Goal: Task Accomplishment & Management: Manage account settings

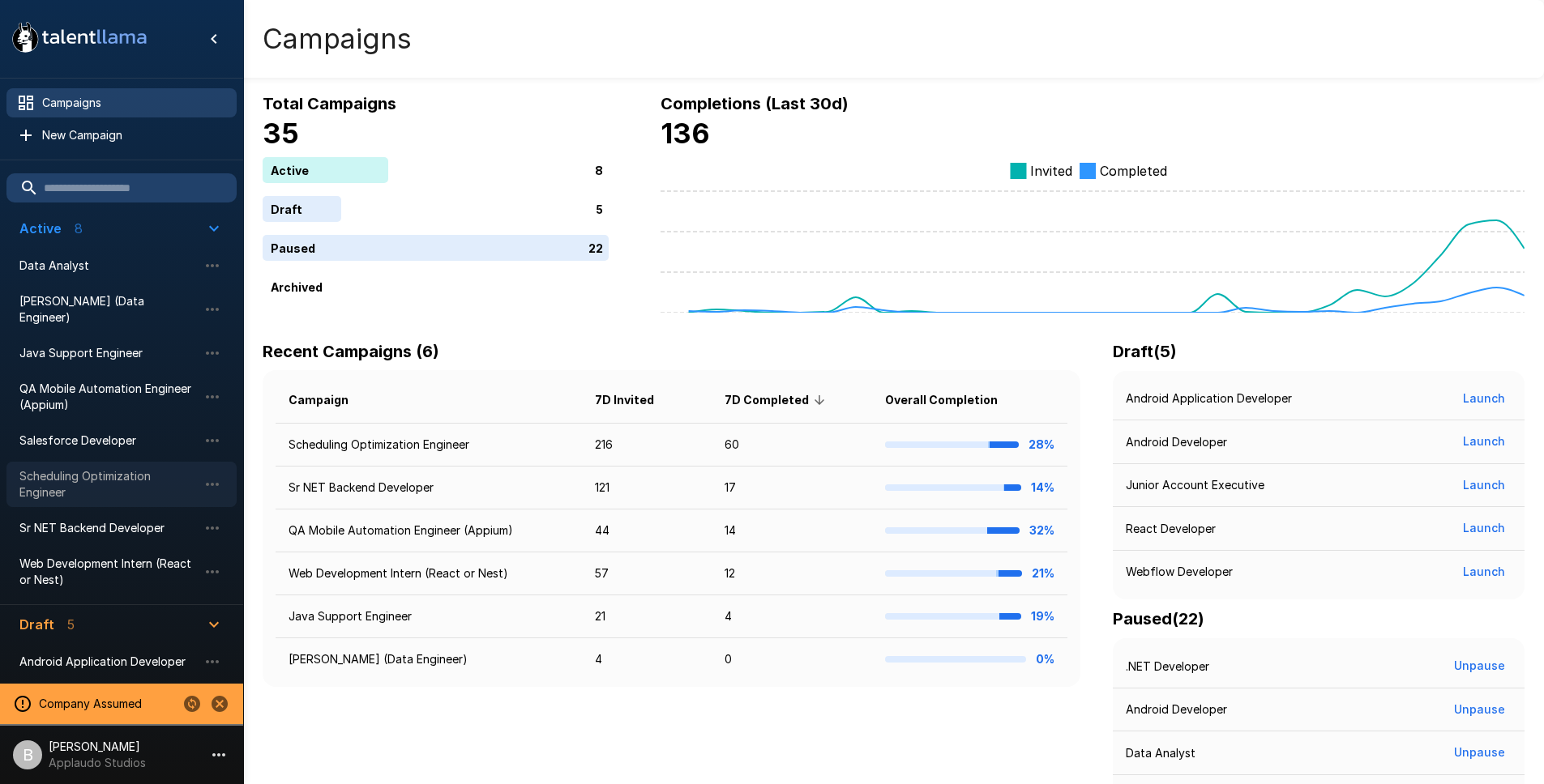
click at [142, 468] on span "Scheduling Optimization Engineer" at bounding box center [109, 484] width 179 height 32
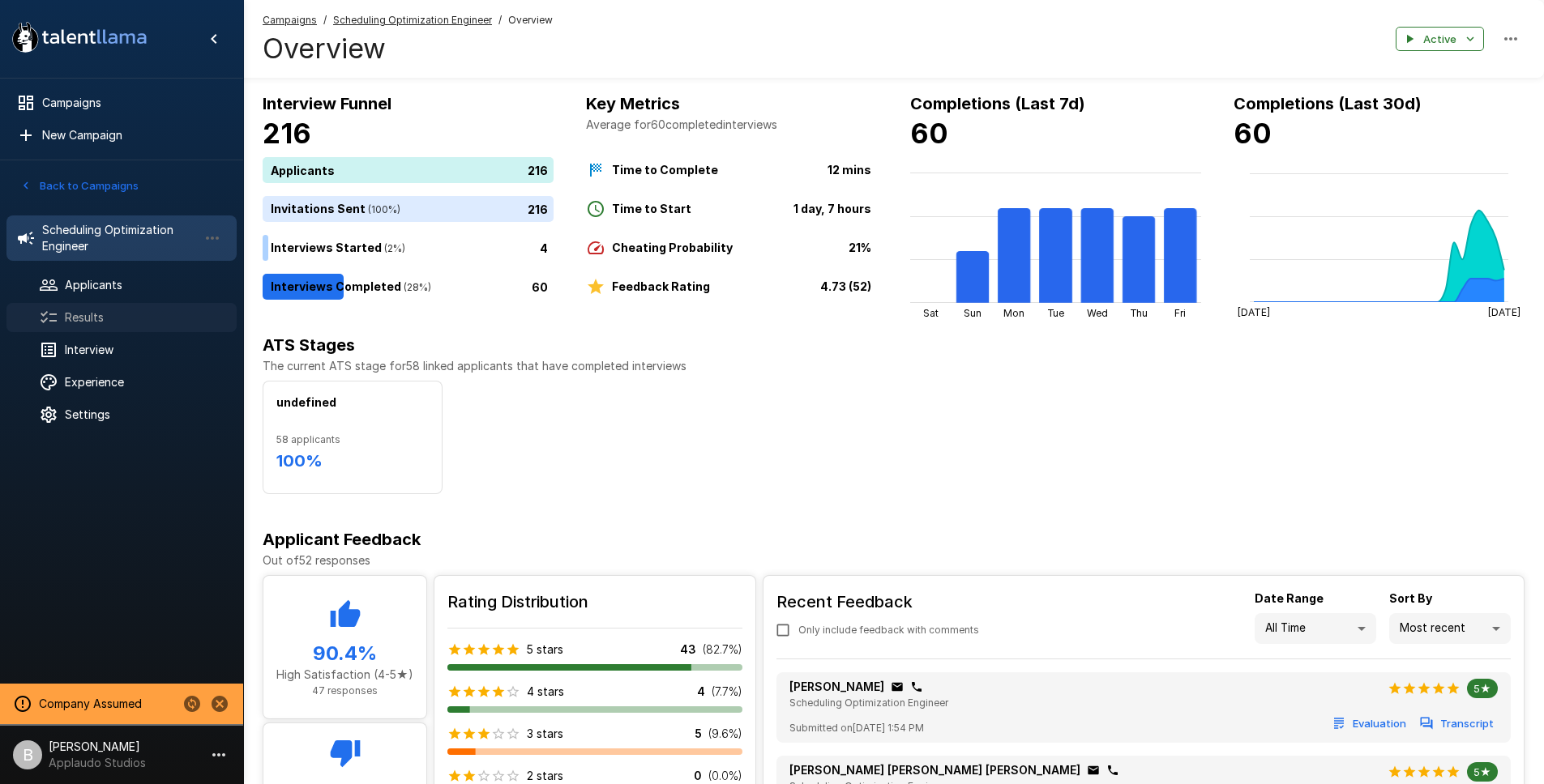
click at [108, 316] on span "Results" at bounding box center [144, 318] width 158 height 17
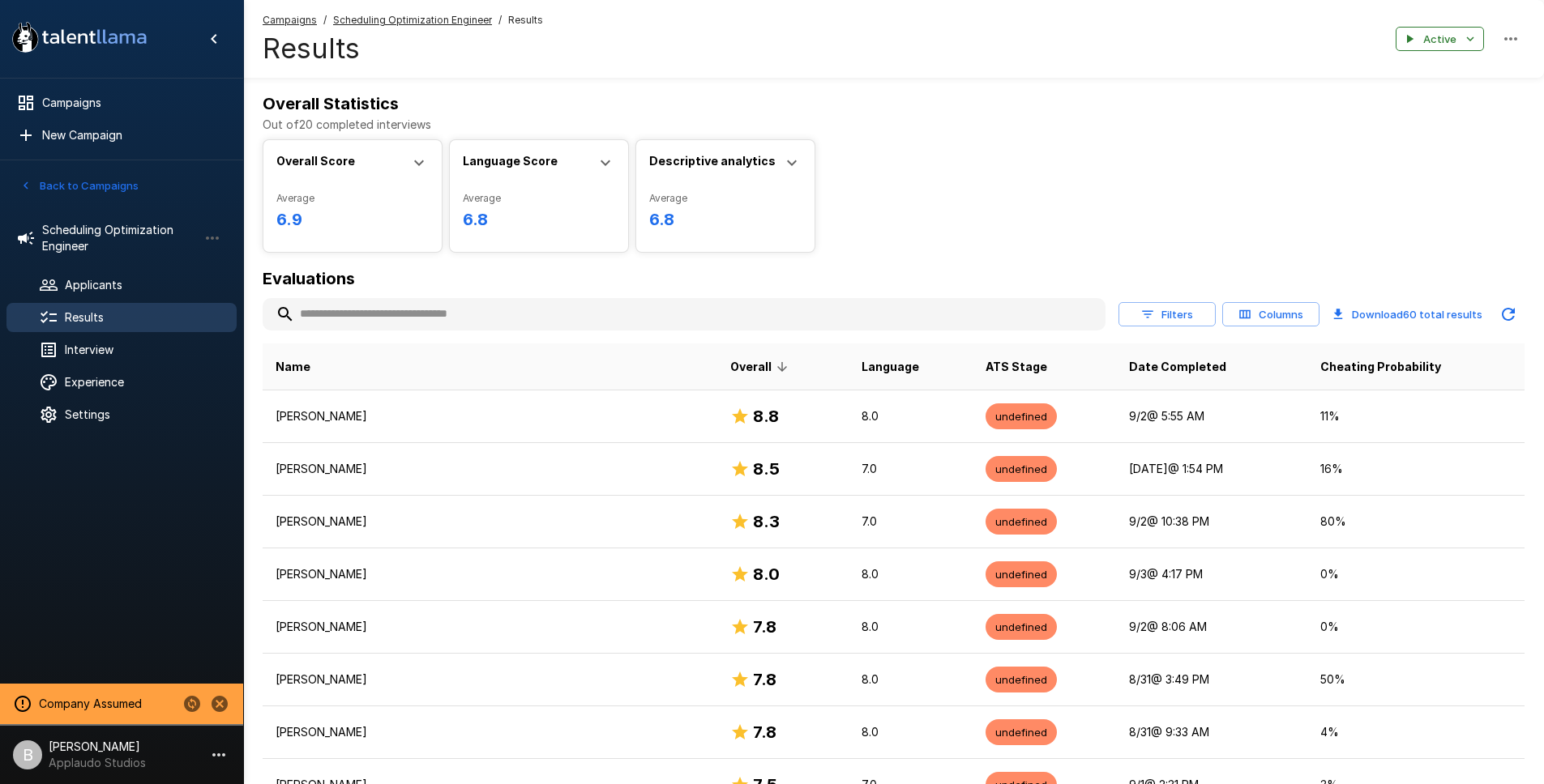
click at [384, 313] on input "text" at bounding box center [684, 314] width 843 height 29
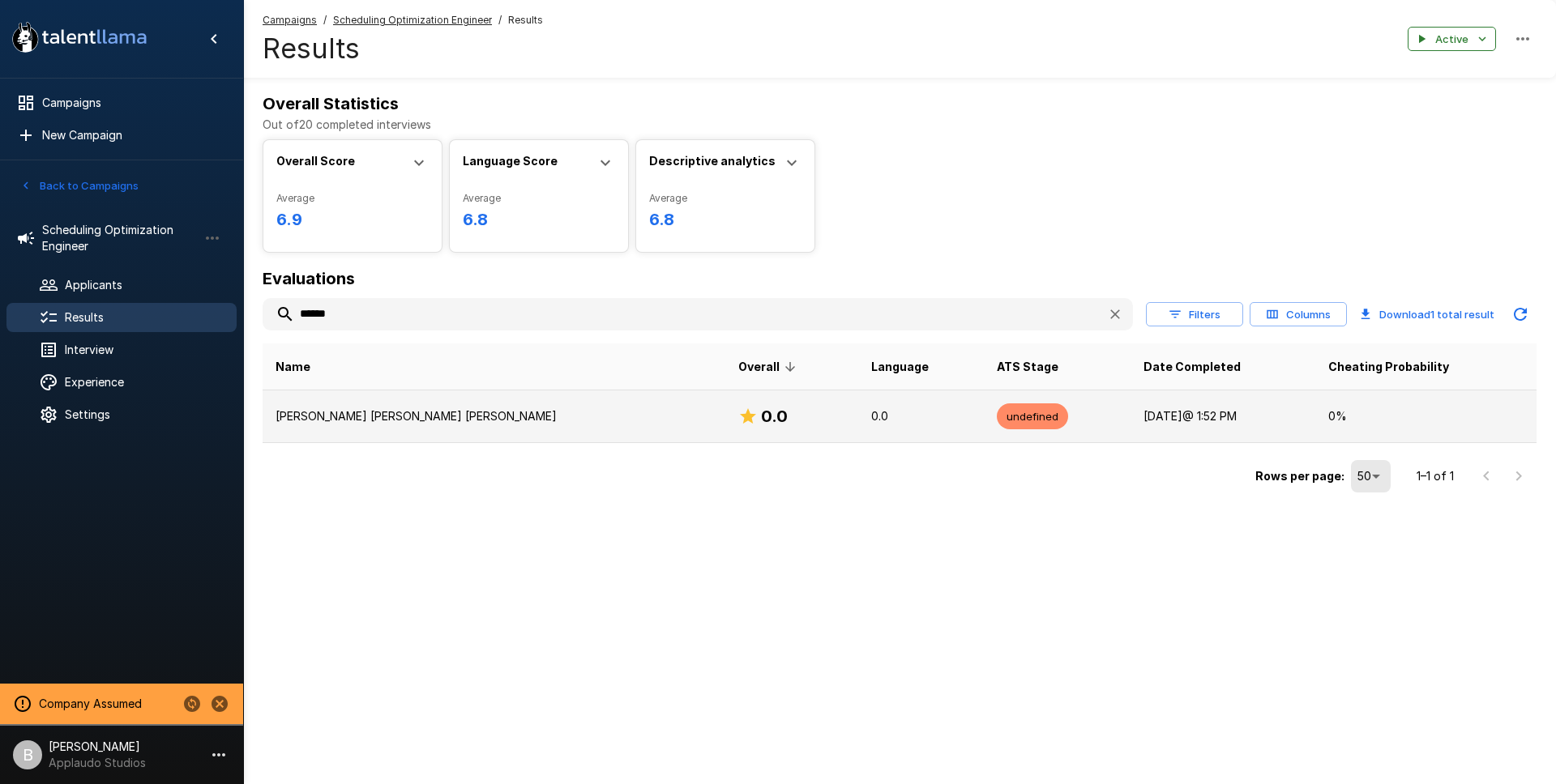
type input "******"
click at [401, 412] on p "Mónica Daniela Pérez George" at bounding box center [494, 416] width 437 height 17
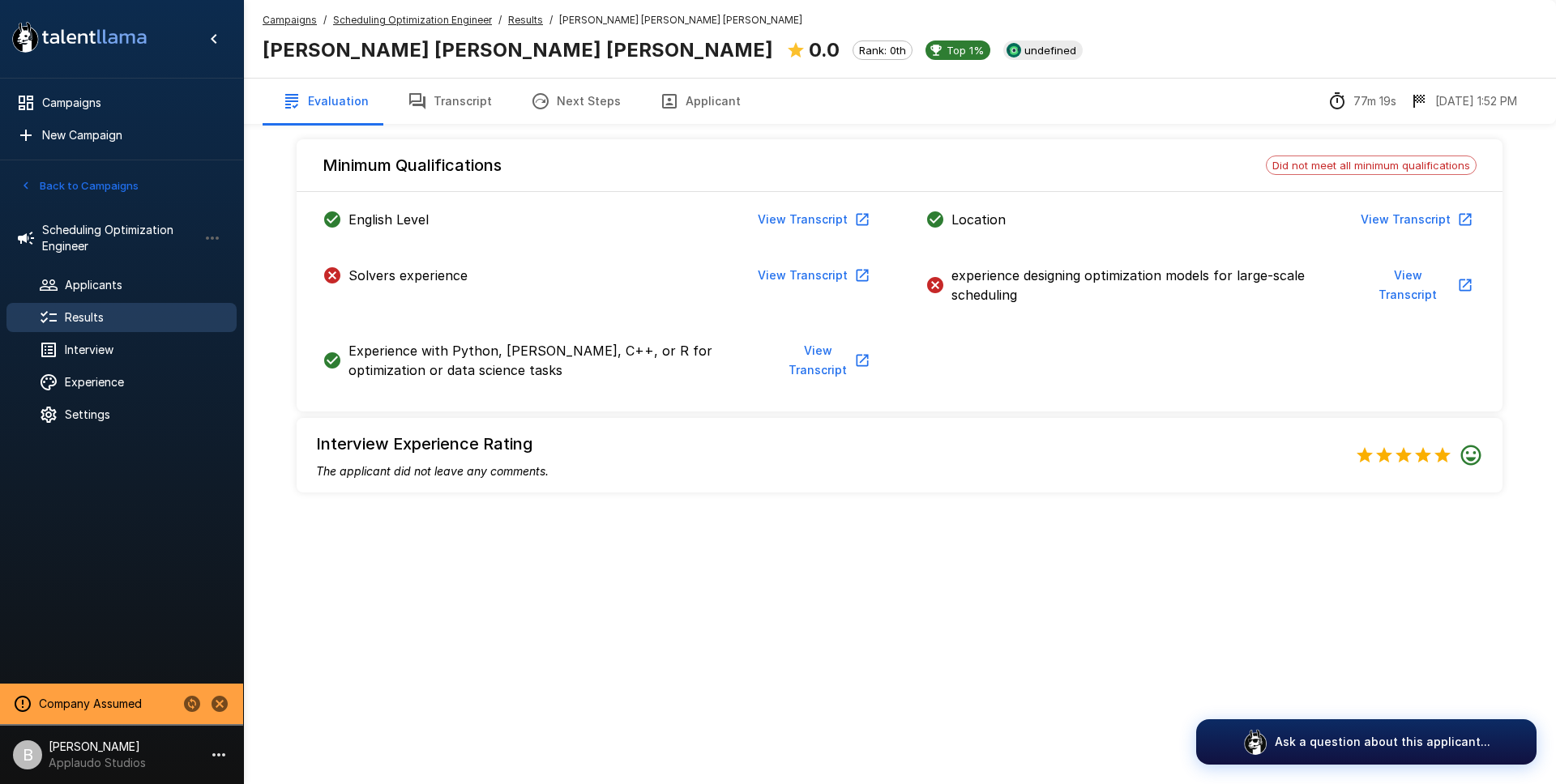
click at [1408, 278] on button "View Transcript" at bounding box center [1417, 285] width 118 height 49
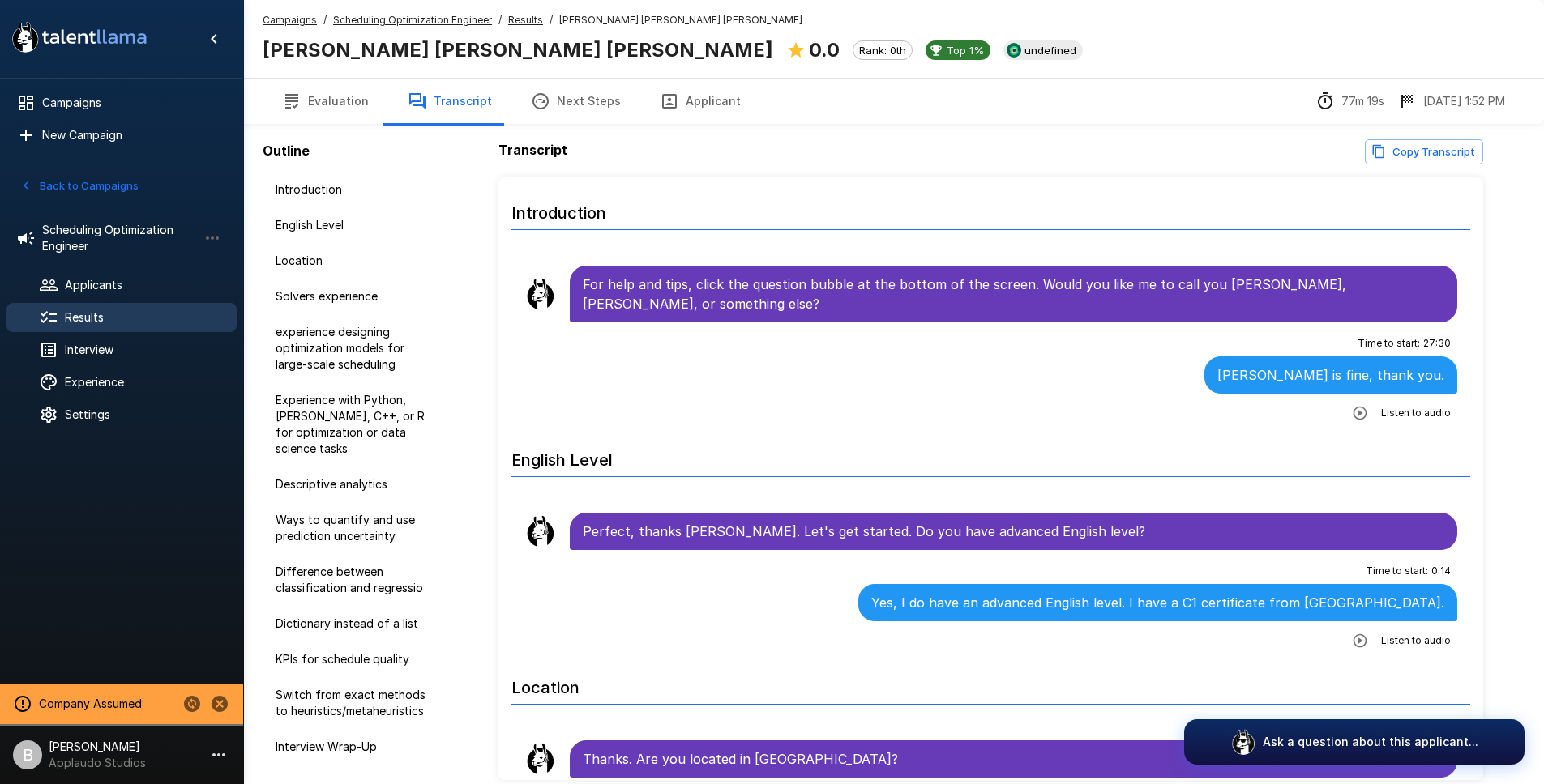
click at [321, 101] on button "Evaluation" at bounding box center [326, 102] width 126 height 46
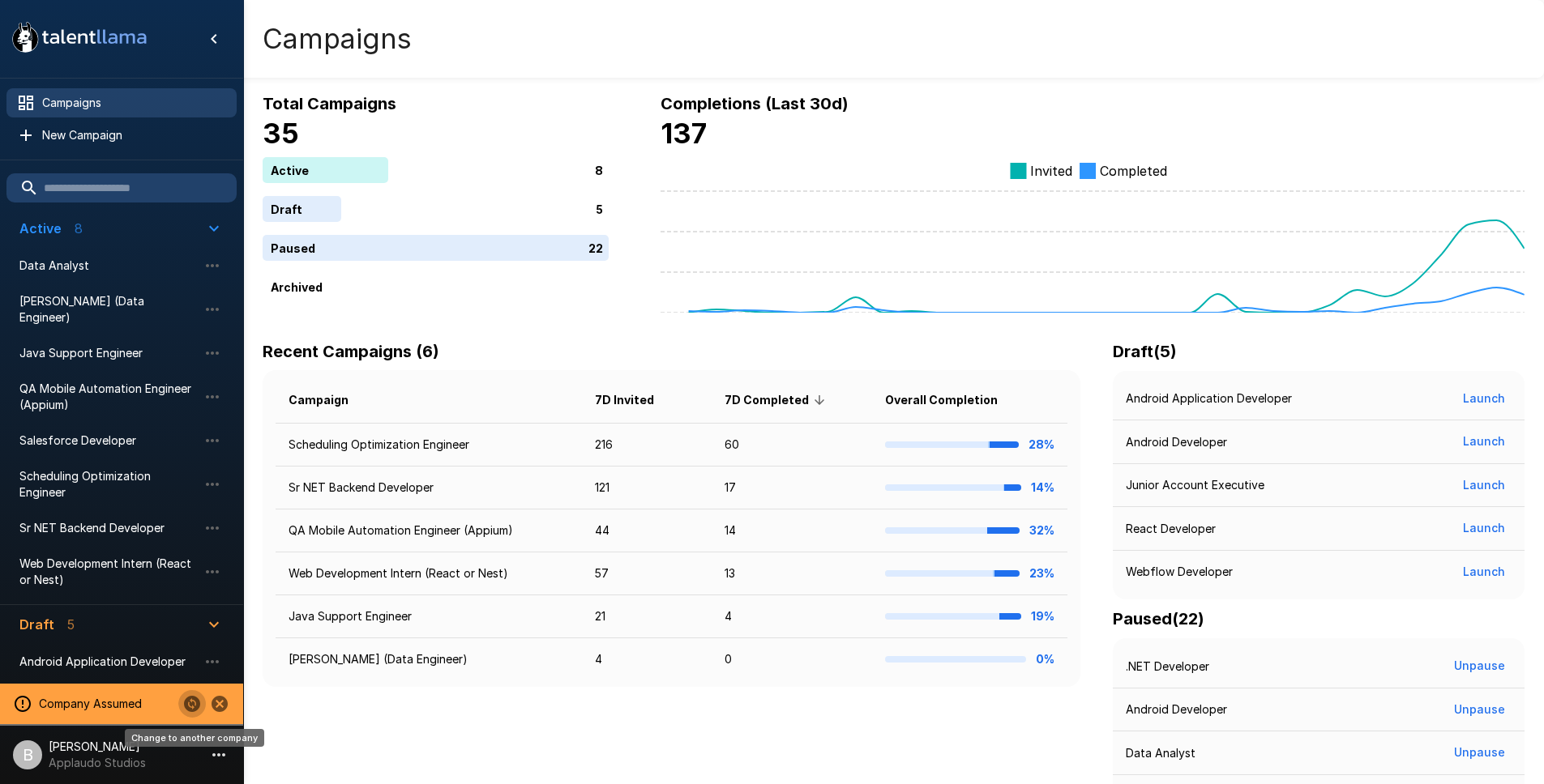
click at [193, 703] on icon "Change to another company" at bounding box center [192, 704] width 17 height 17
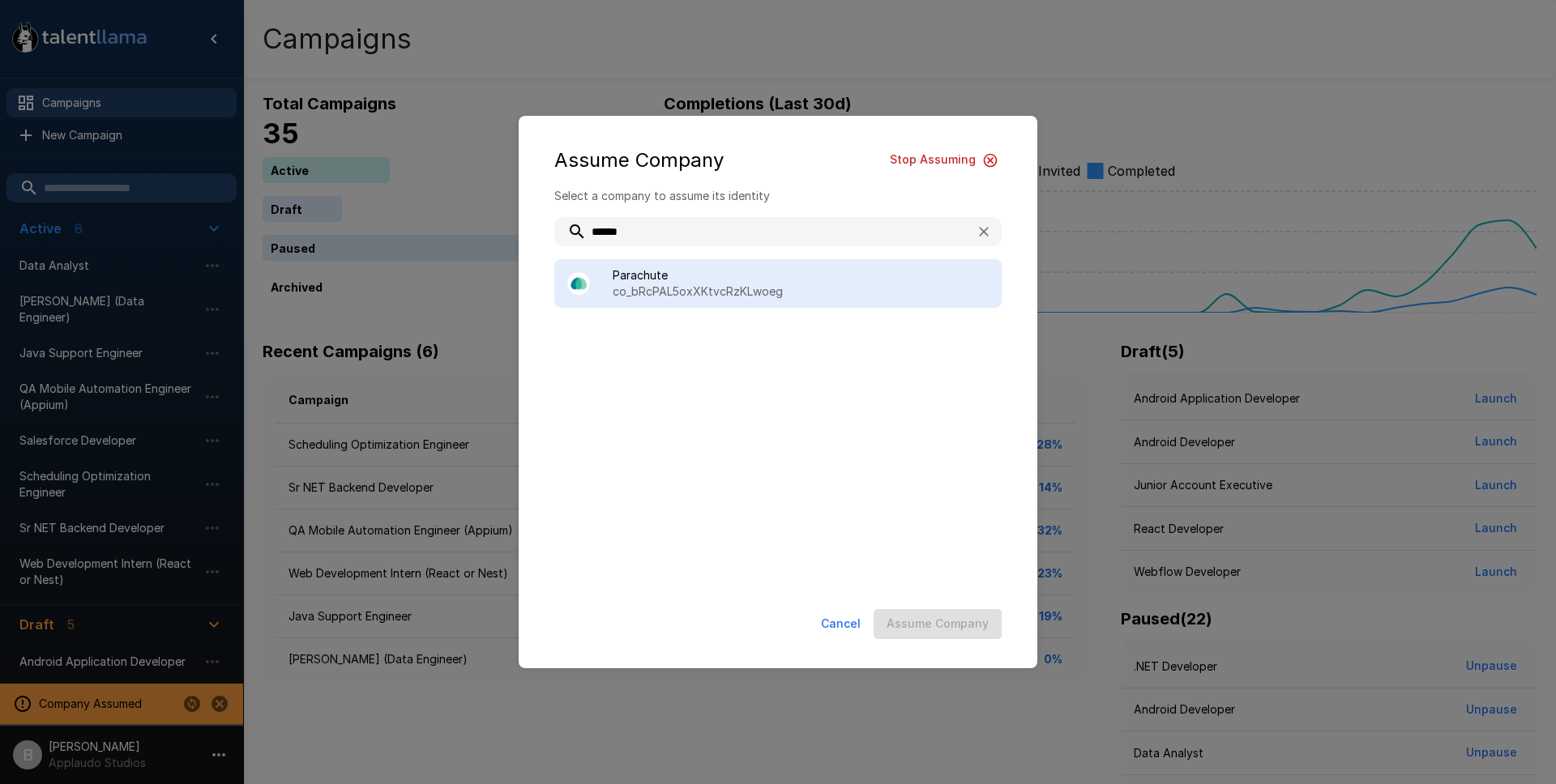
type input "******"
click at [713, 278] on span "Parachute" at bounding box center [801, 276] width 376 height 17
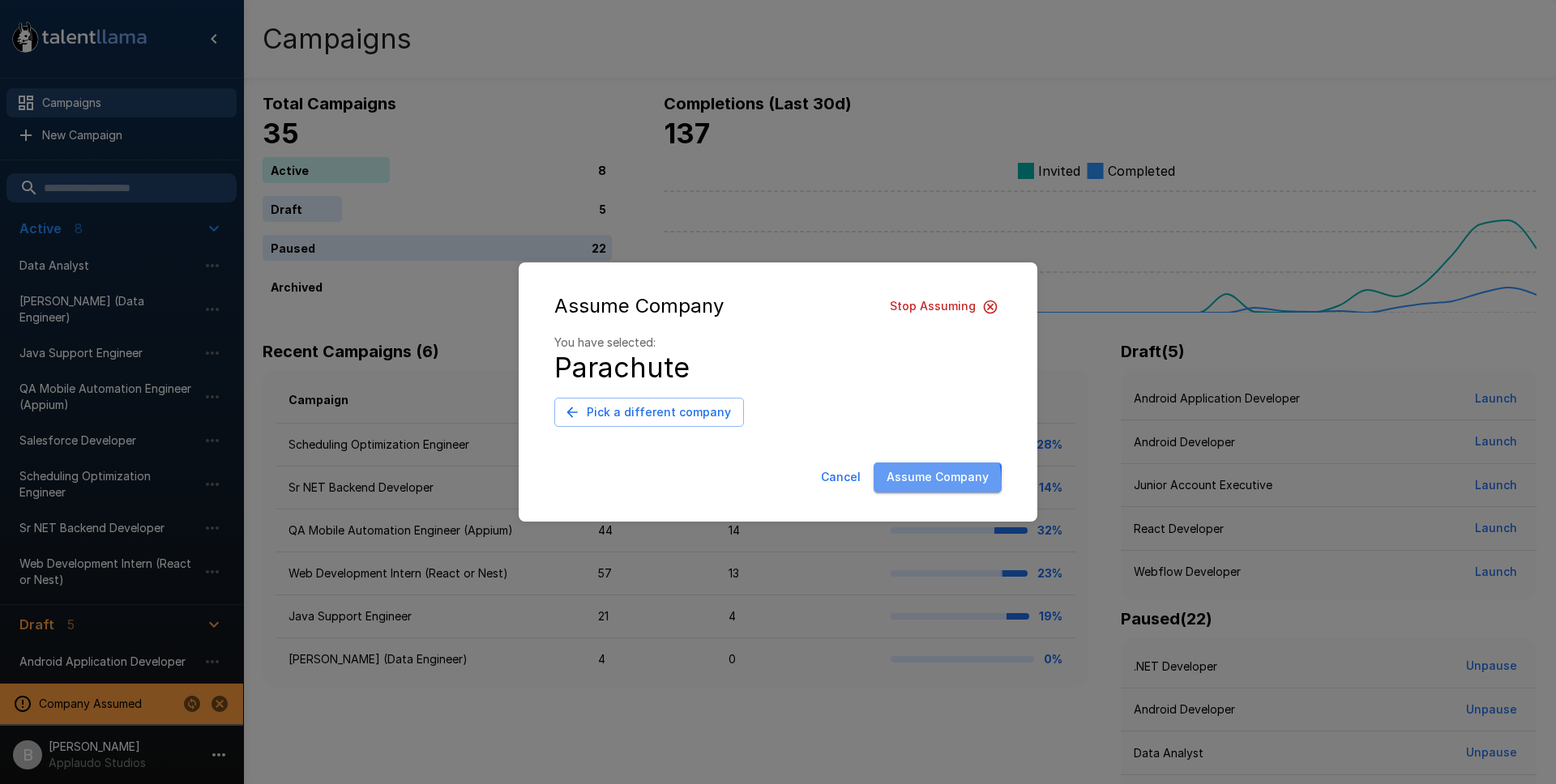
click at [915, 483] on button "Assume Company" at bounding box center [937, 478] width 128 height 30
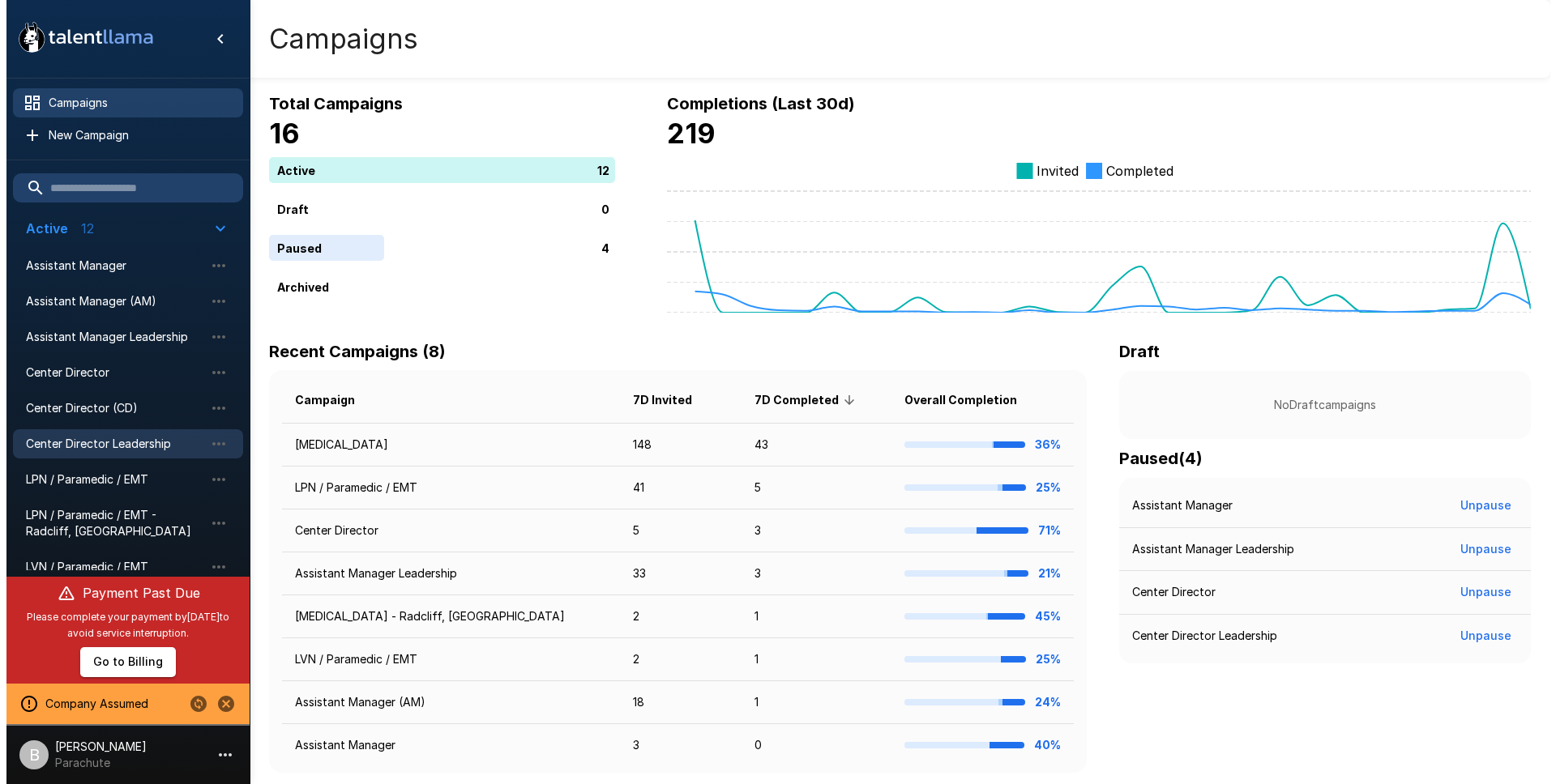
scroll to position [168, 0]
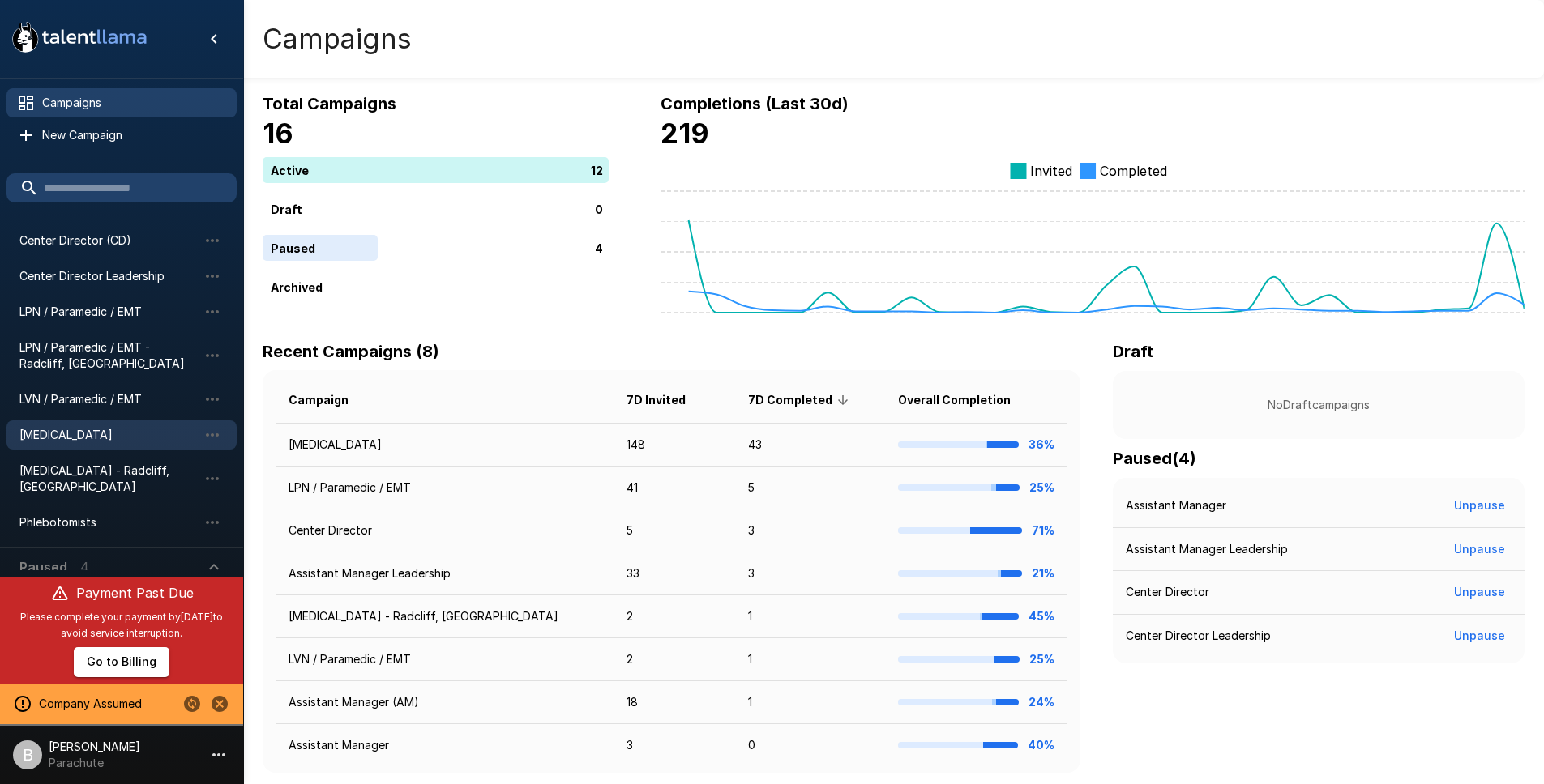
click at [137, 444] on div "[MEDICAL_DATA]" at bounding box center [121, 435] width 230 height 29
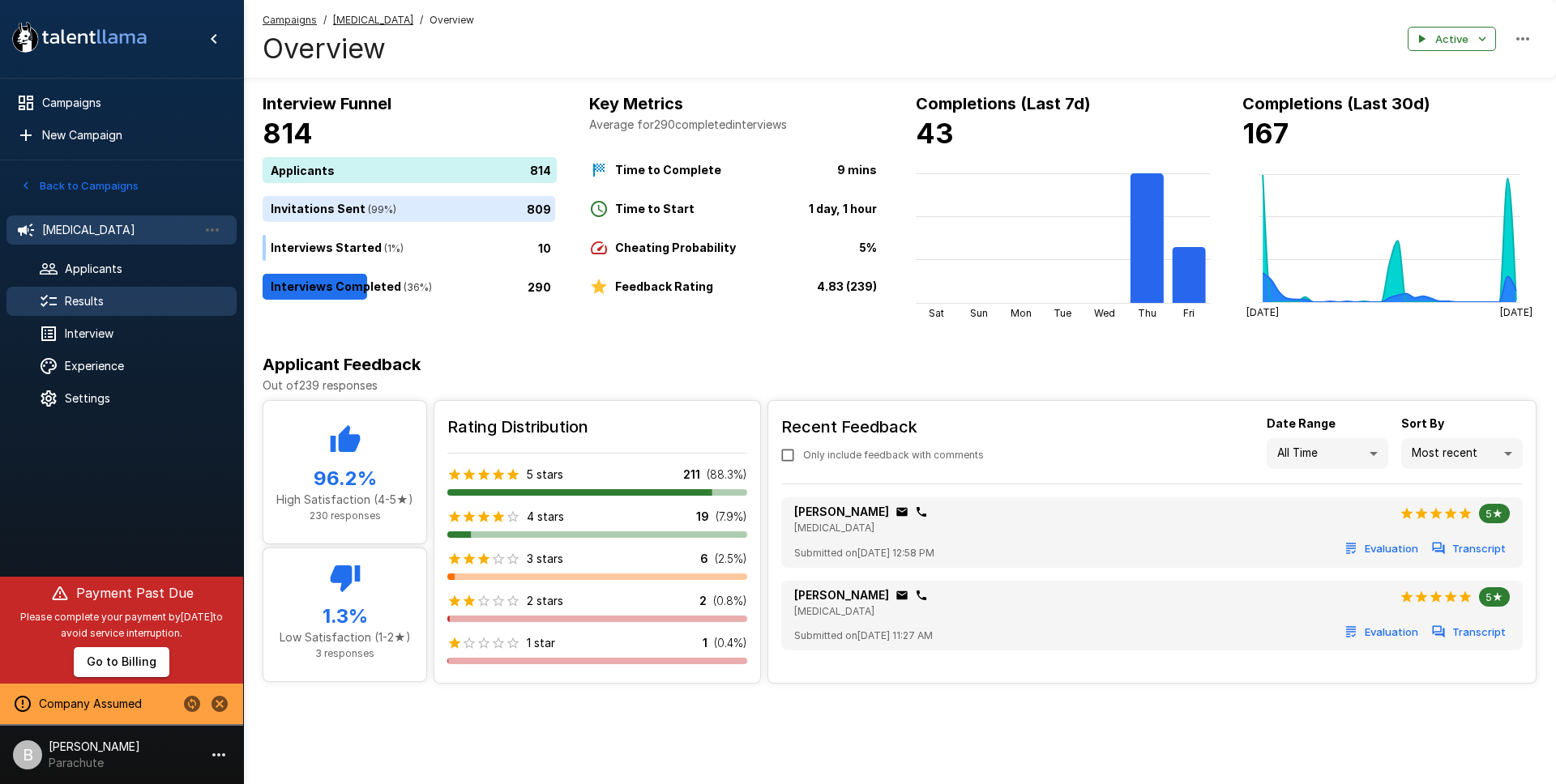
click at [86, 298] on span "Results" at bounding box center [144, 301] width 158 height 17
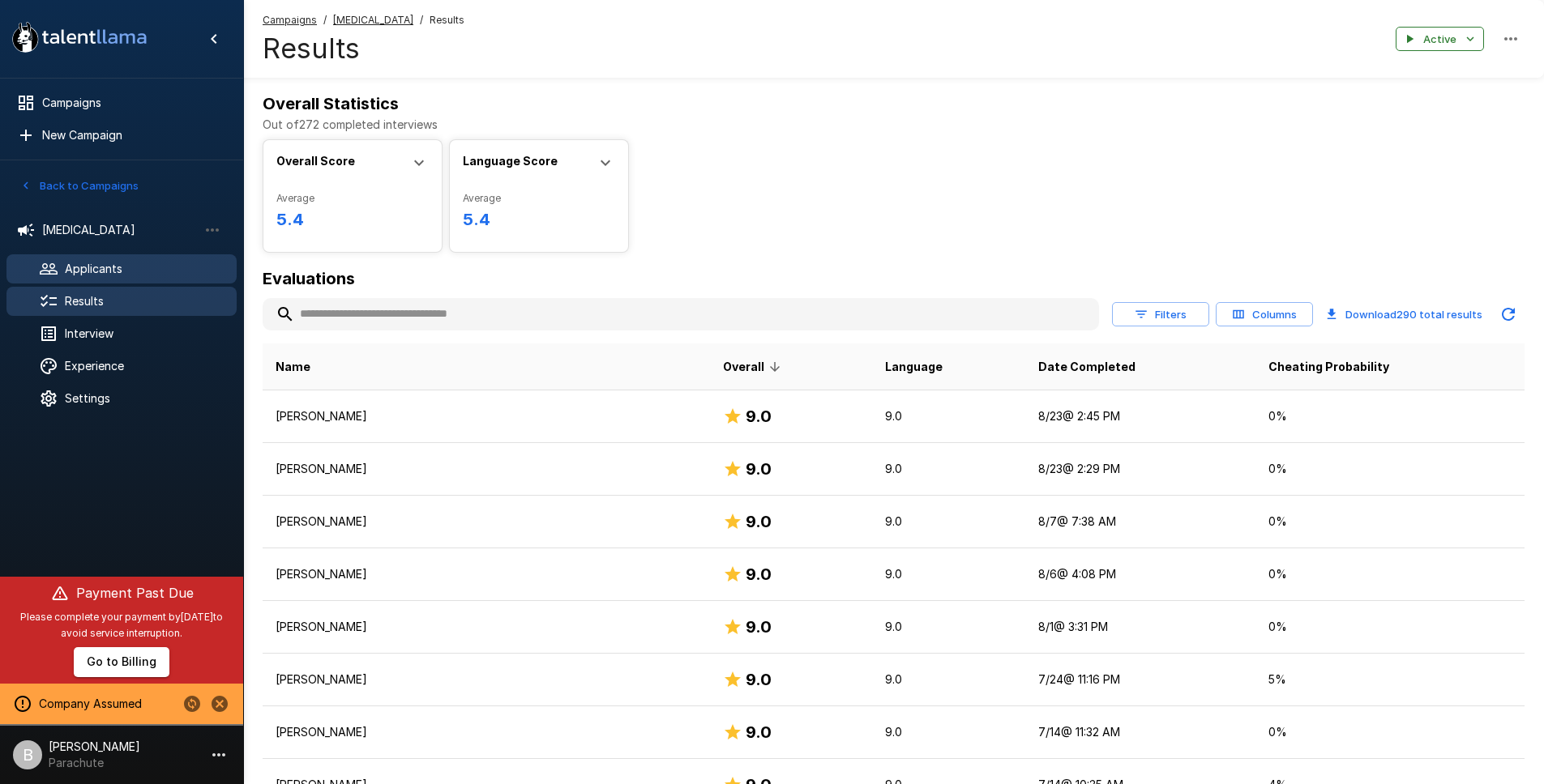
click at [158, 270] on span "Applicants" at bounding box center [144, 269] width 158 height 17
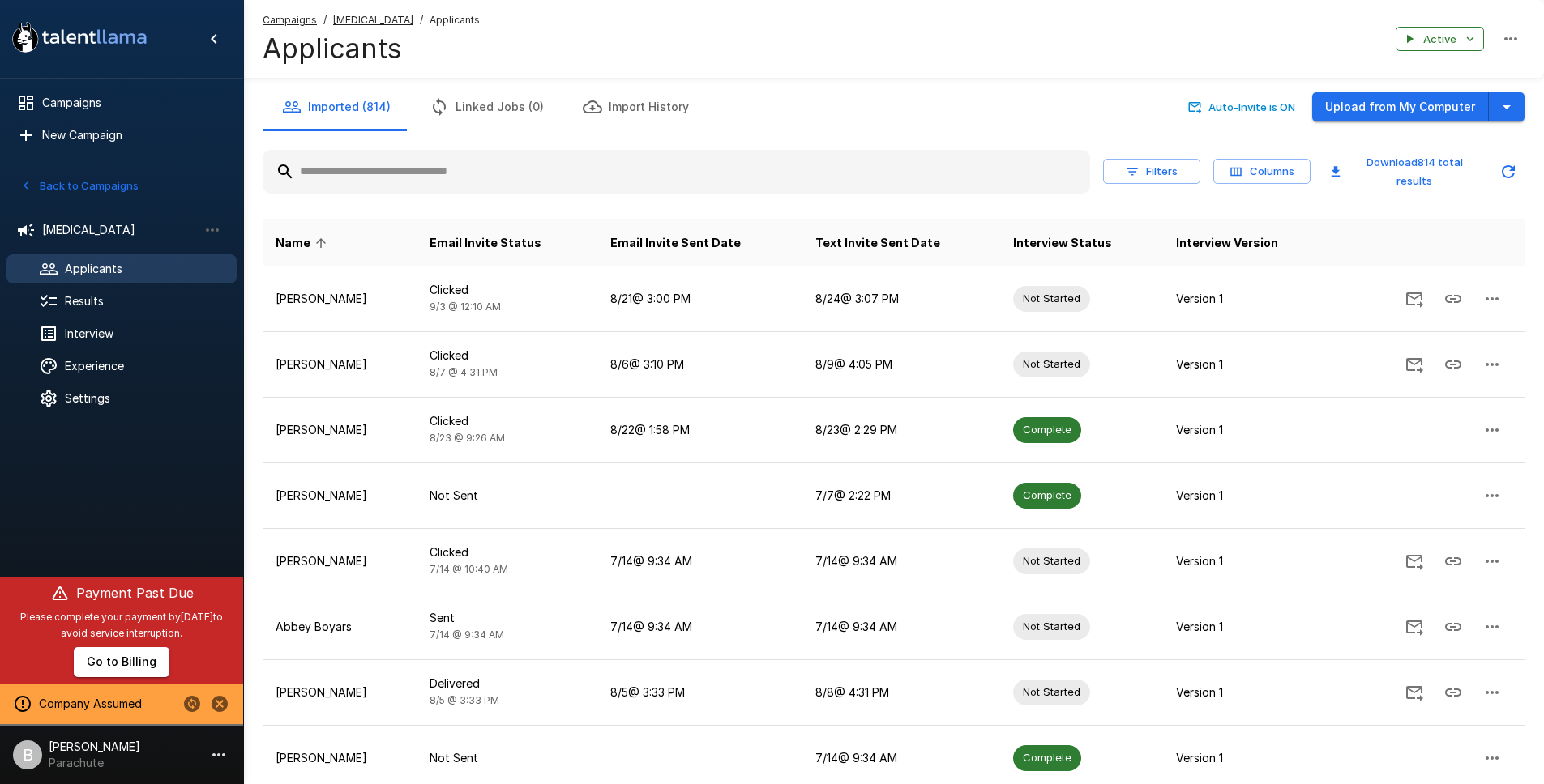
click at [498, 144] on div "Filters Columns Download 814 total results" at bounding box center [894, 172] width 1262 height 57
click at [486, 161] on input "text" at bounding box center [676, 172] width 827 height 29
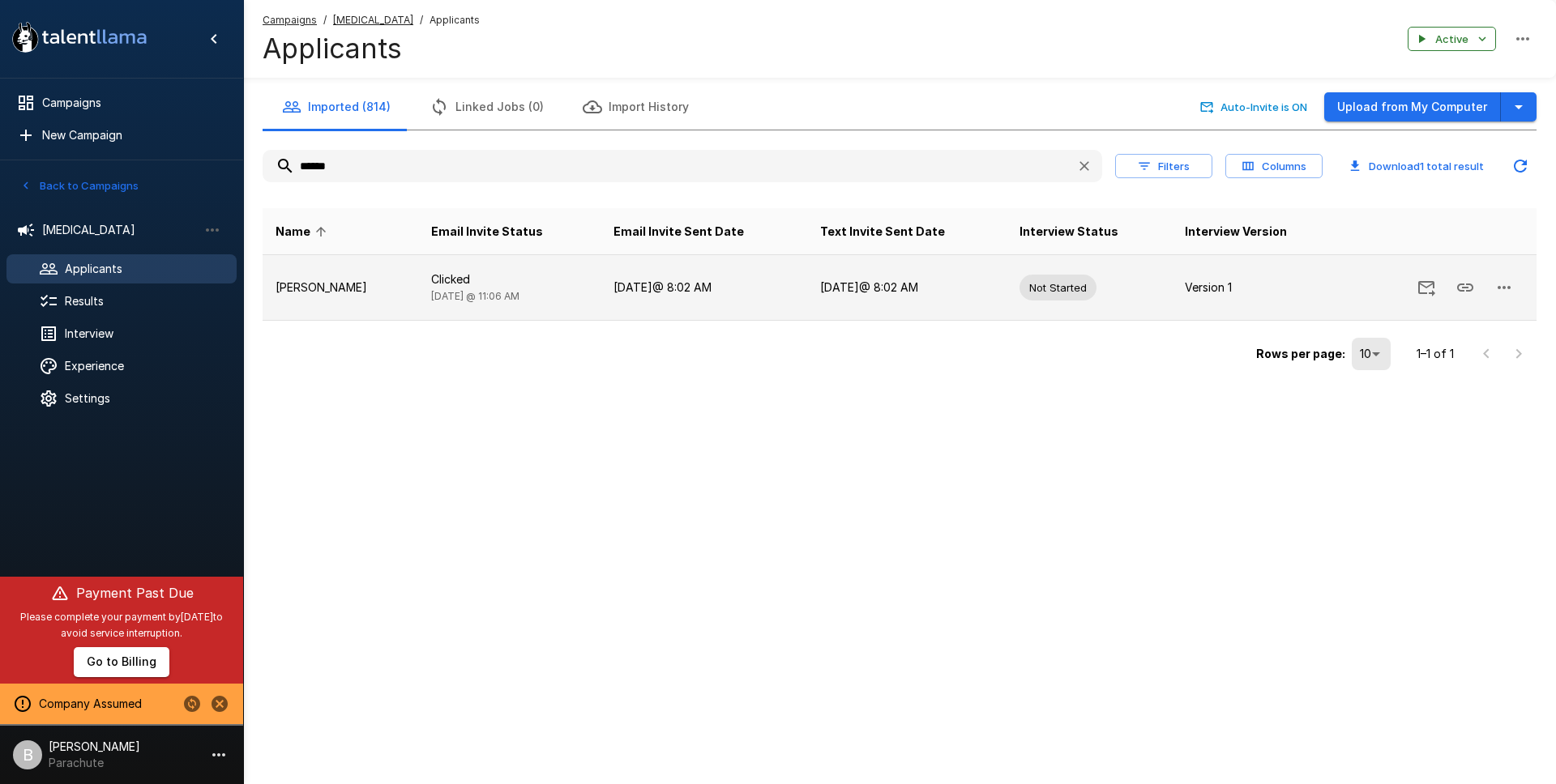
type input "******"
click at [1489, 284] on button "button" at bounding box center [1503, 287] width 39 height 38
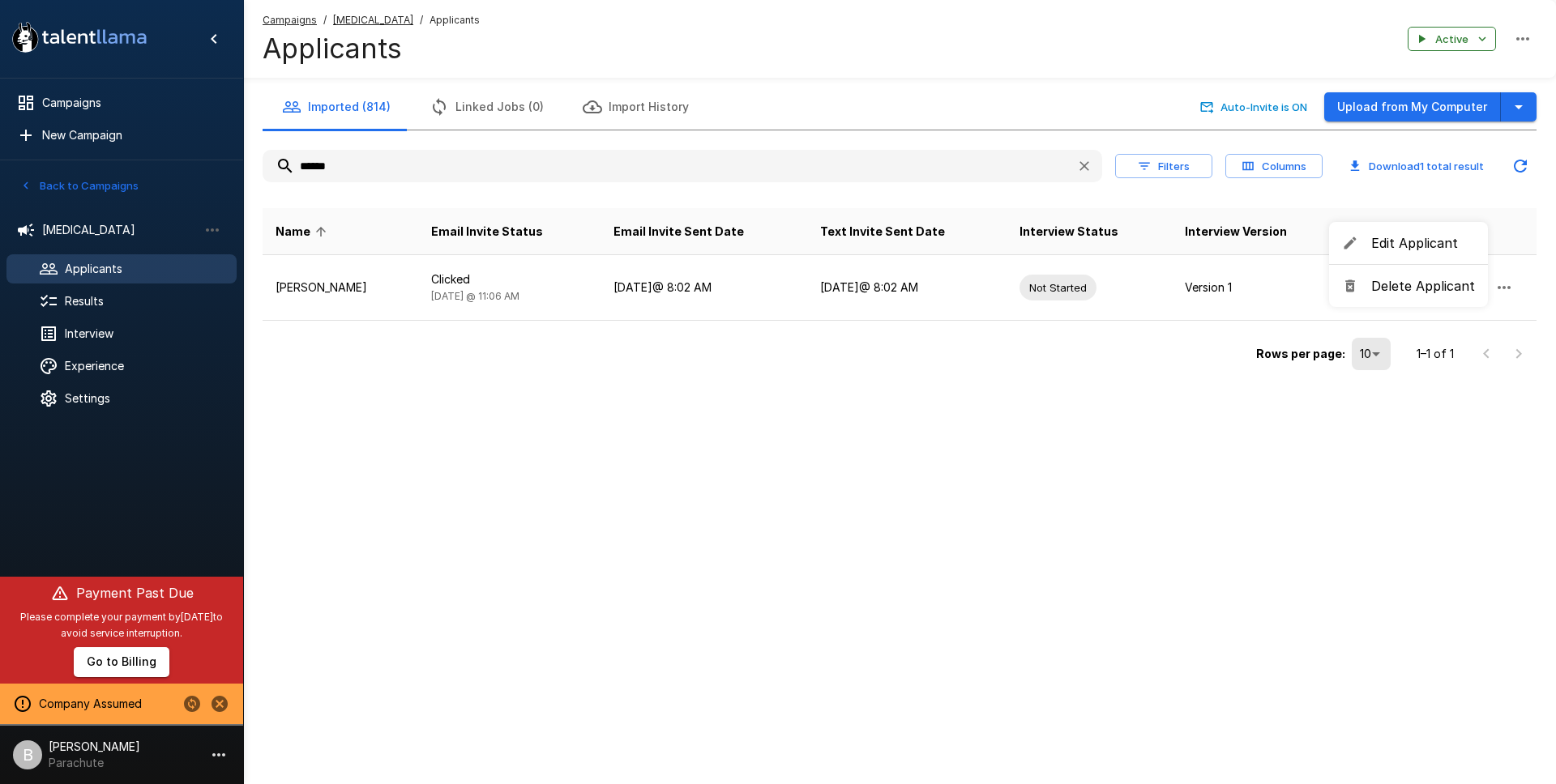
click at [487, 297] on div at bounding box center [778, 392] width 1556 height 784
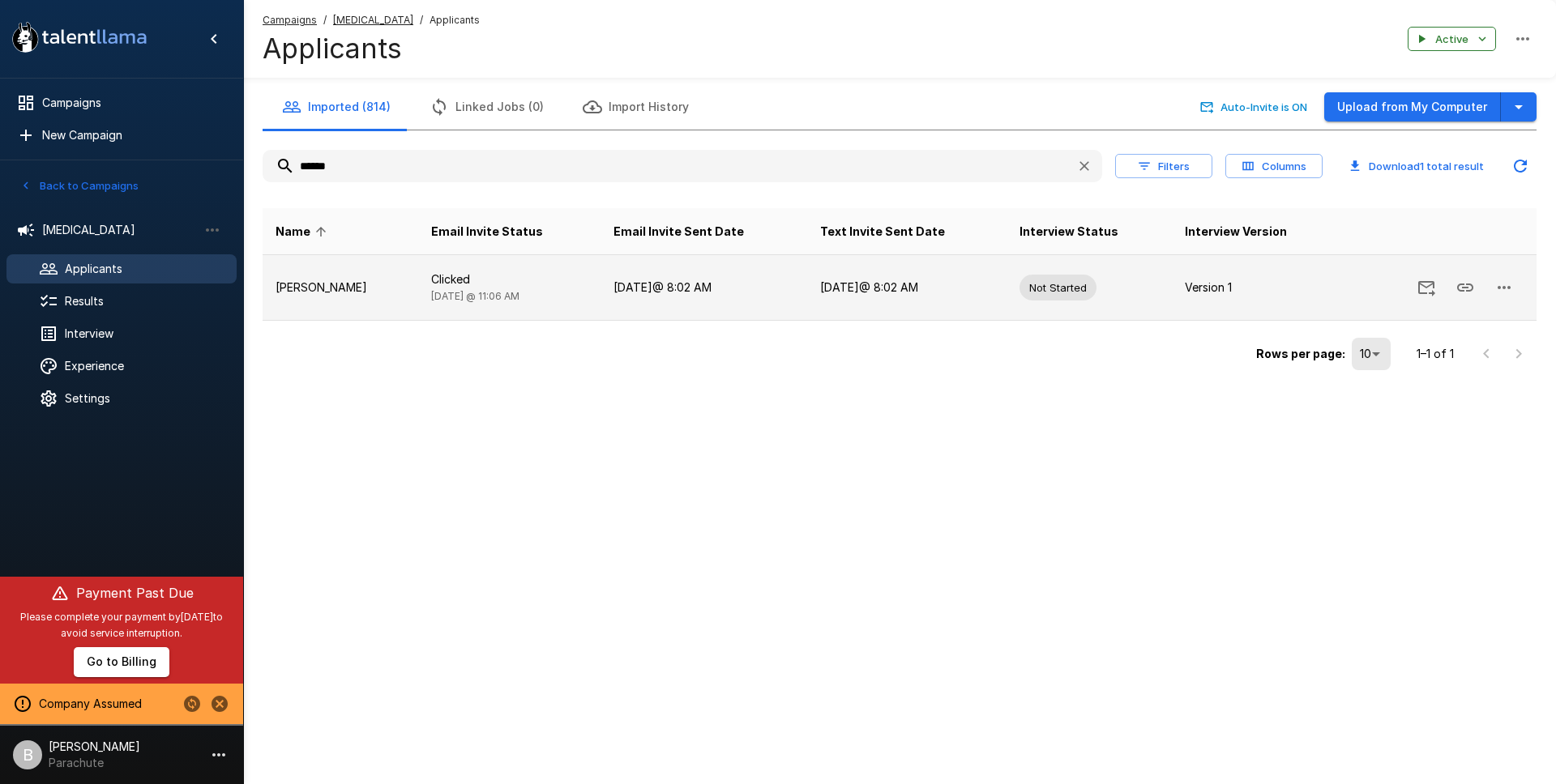
click at [307, 284] on p "[PERSON_NAME]" at bounding box center [340, 287] width 130 height 17
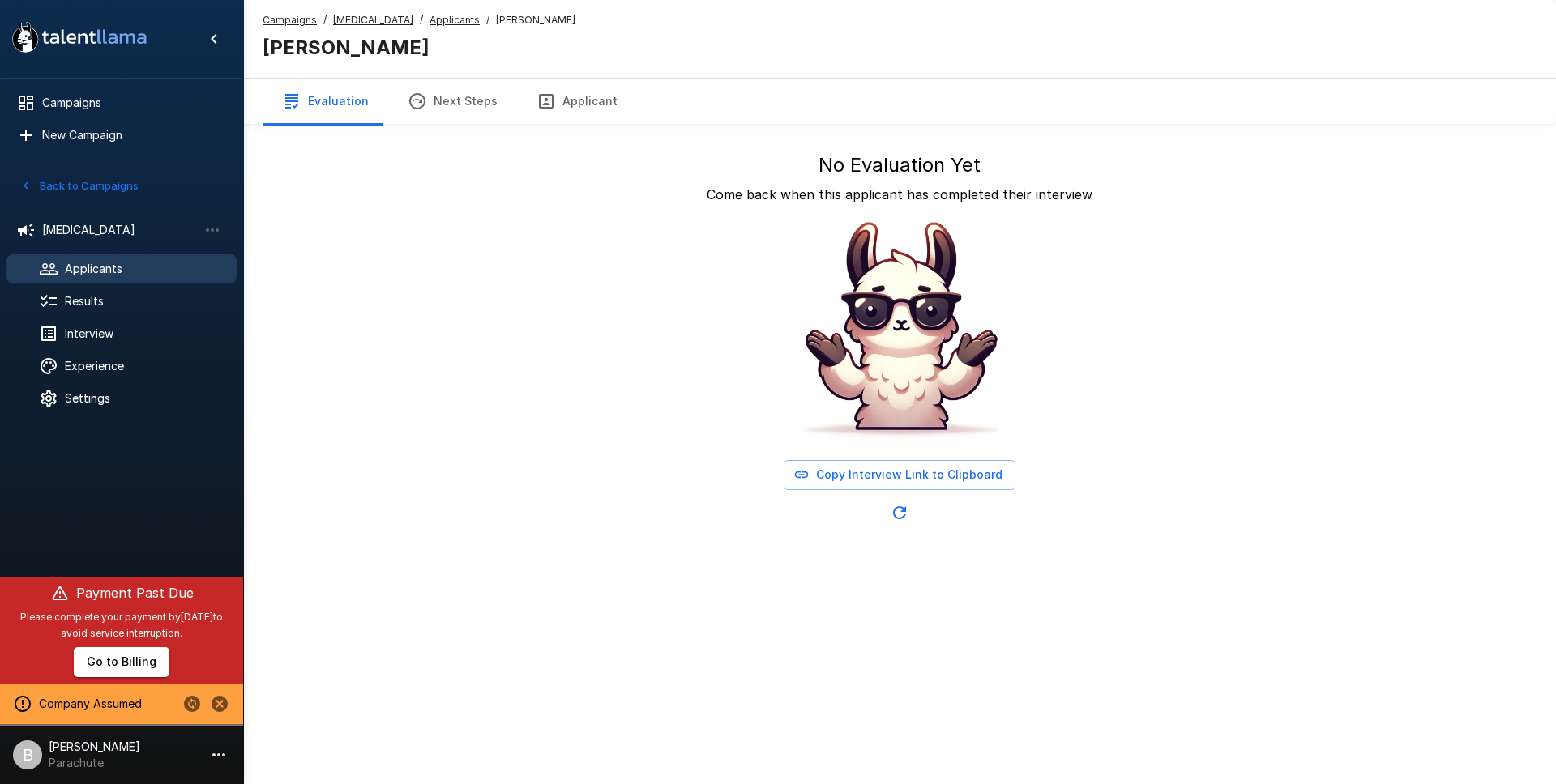
click at [581, 94] on button "Applicant" at bounding box center [577, 102] width 120 height 46
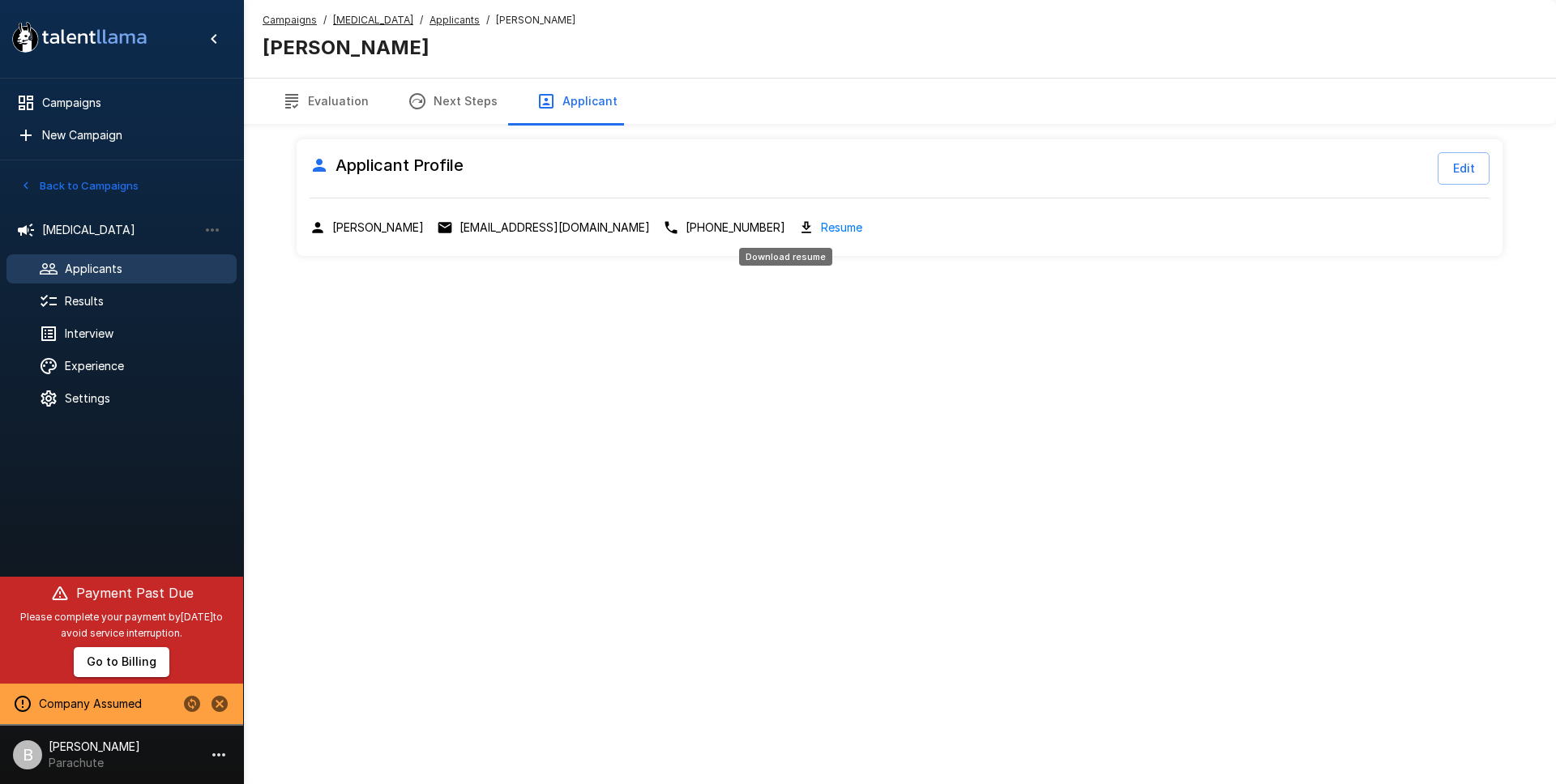
click at [821, 225] on link "Resume" at bounding box center [841, 227] width 41 height 18
click at [439, 18] on u "Applicants" at bounding box center [454, 20] width 50 height 12
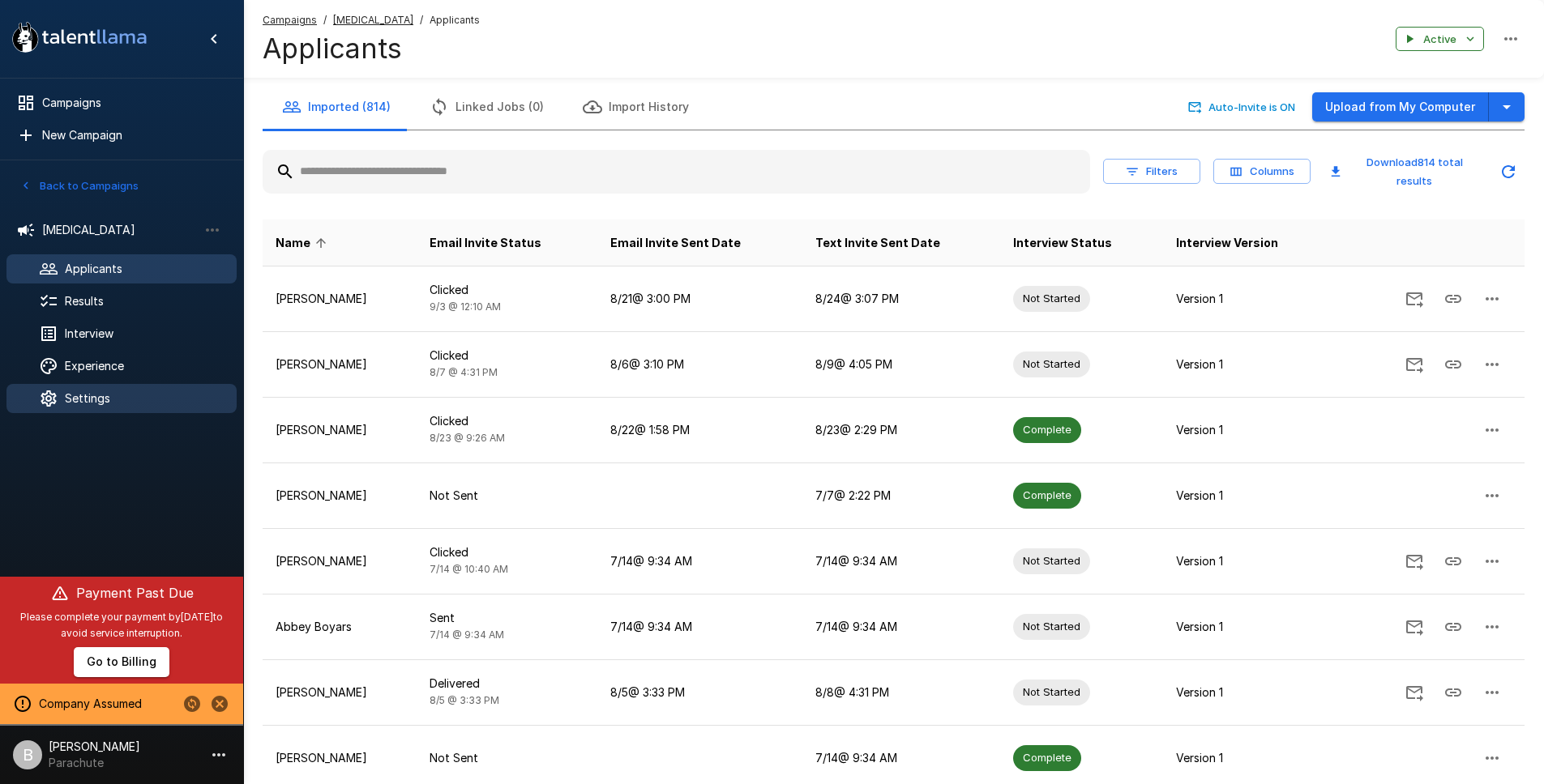
click at [108, 401] on span "Settings" at bounding box center [144, 398] width 158 height 17
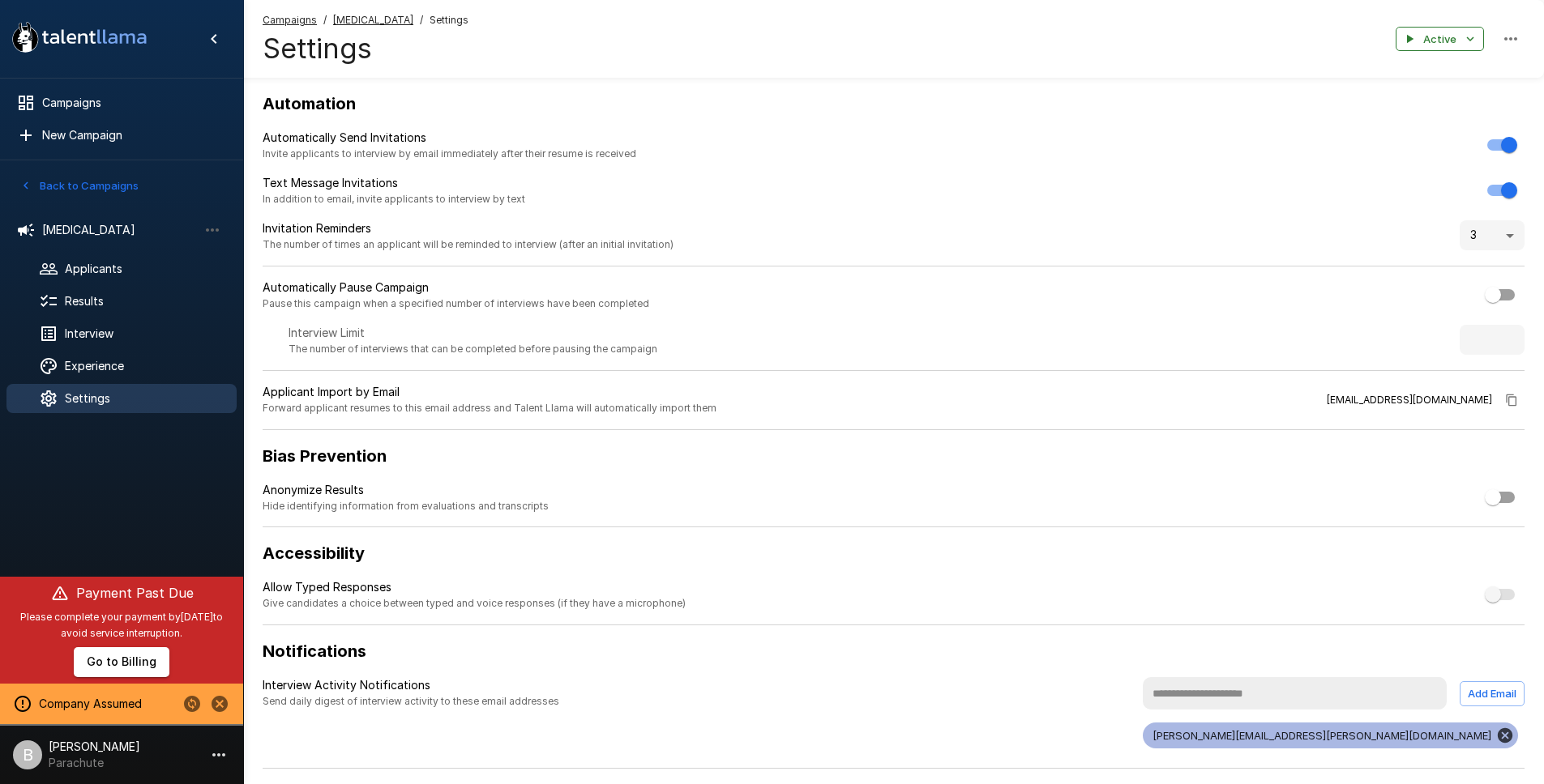
click at [378, 18] on u "[MEDICAL_DATA]" at bounding box center [374, 20] width 81 height 12
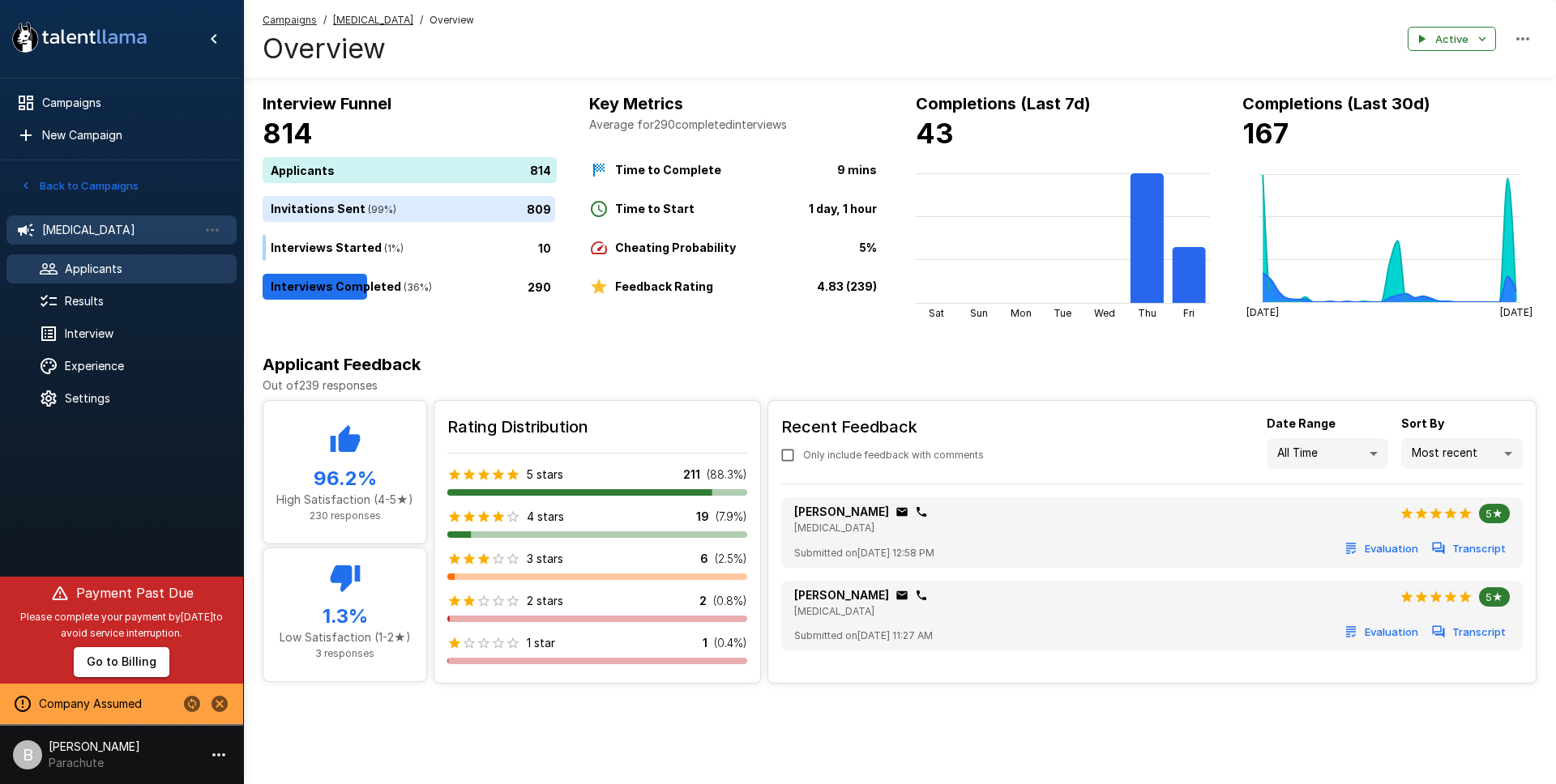
click at [90, 278] on div "Applicants" at bounding box center [121, 269] width 230 height 29
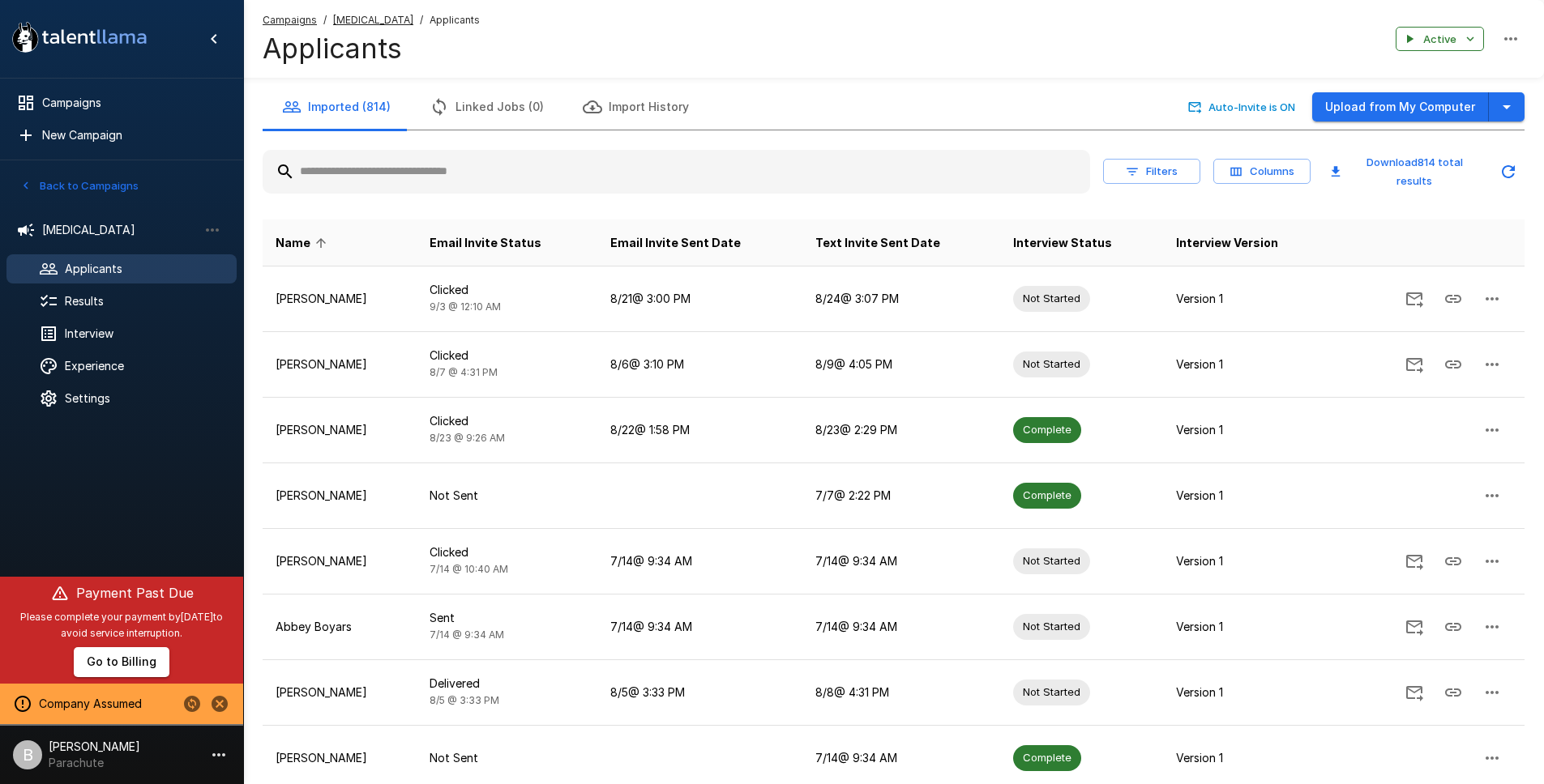
click at [421, 180] on input "text" at bounding box center [676, 172] width 827 height 29
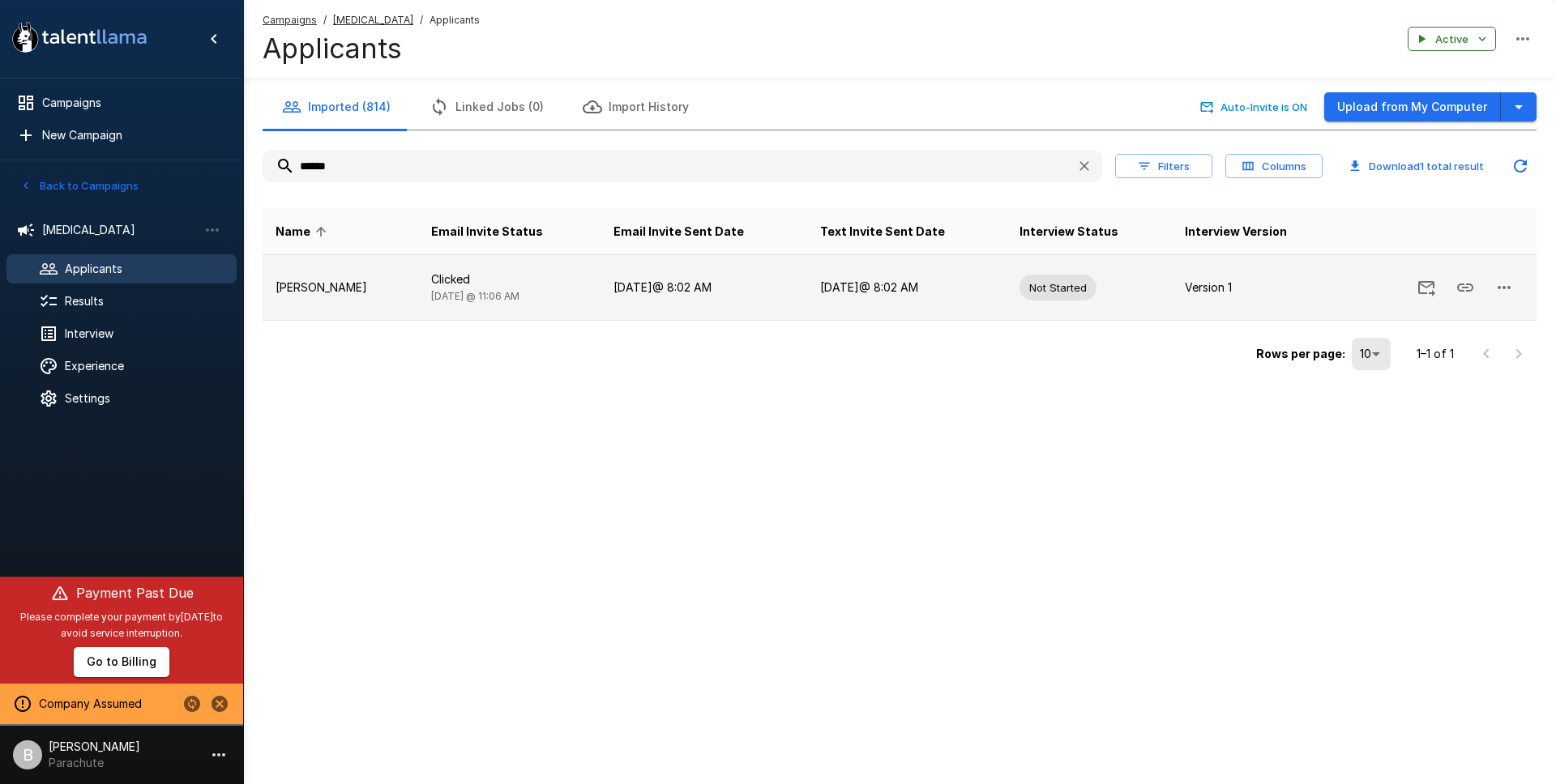
type input "******"
click at [1503, 285] on icon "button" at bounding box center [1503, 288] width 19 height 19
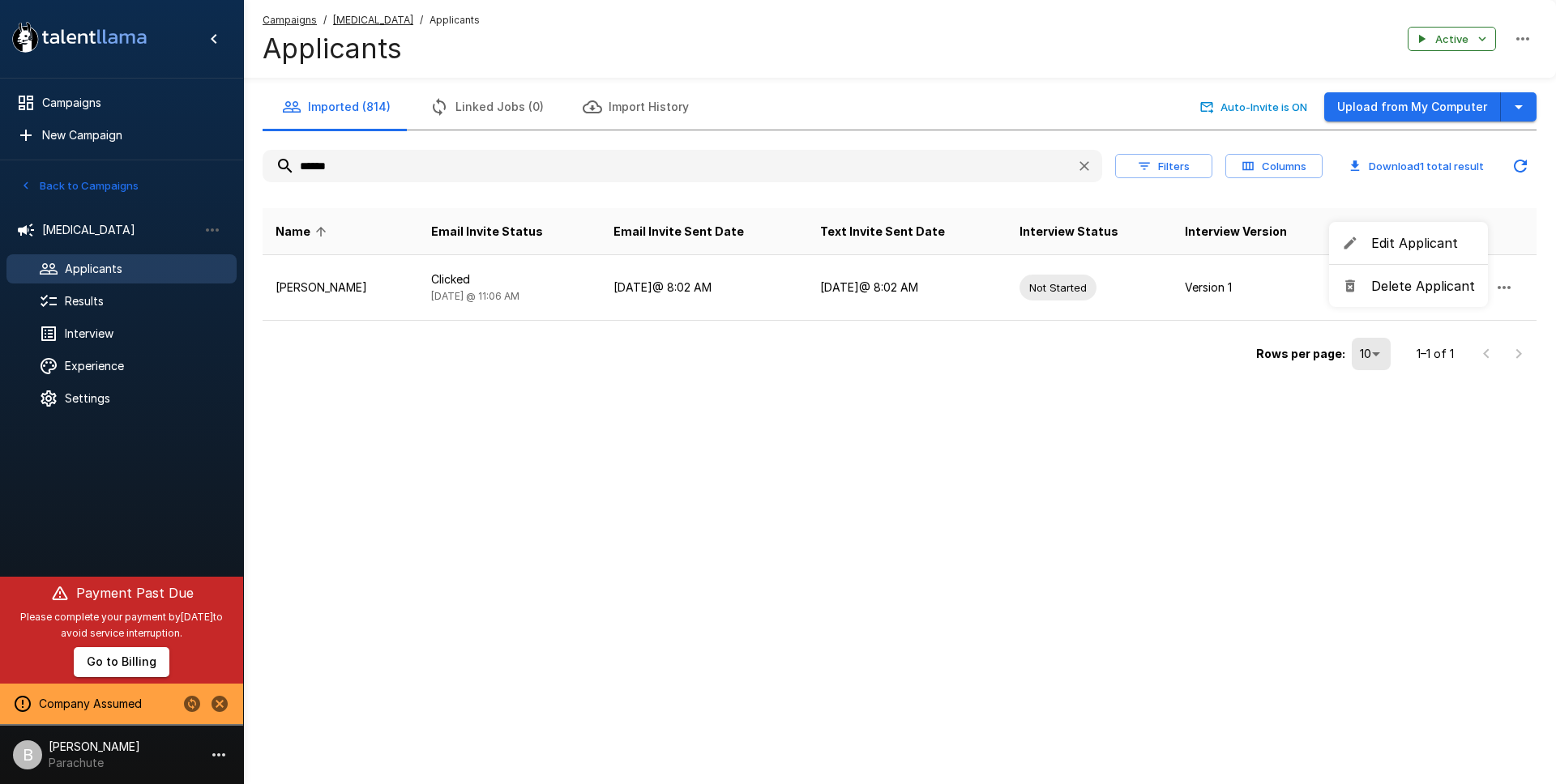
click at [1415, 245] on span "Edit Applicant" at bounding box center [1423, 243] width 104 height 19
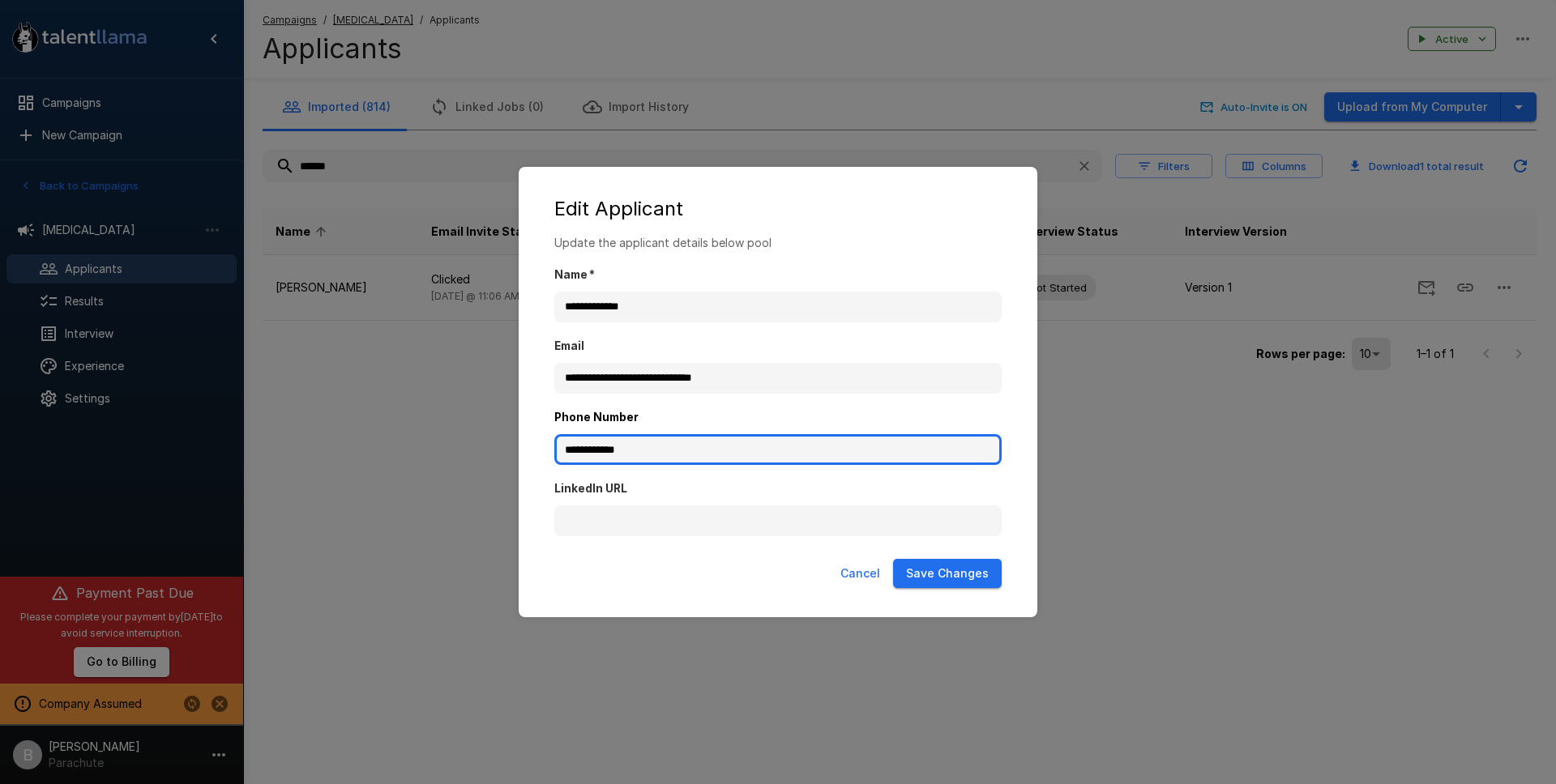
click at [679, 446] on input "**********" at bounding box center [777, 449] width 447 height 31
drag, startPoint x: 699, startPoint y: 451, endPoint x: 156, endPoint y: 386, distance: 546.9
click at [156, 386] on div "**********" at bounding box center [778, 392] width 1556 height 784
click at [860, 574] on button "Cancel" at bounding box center [860, 574] width 53 height 30
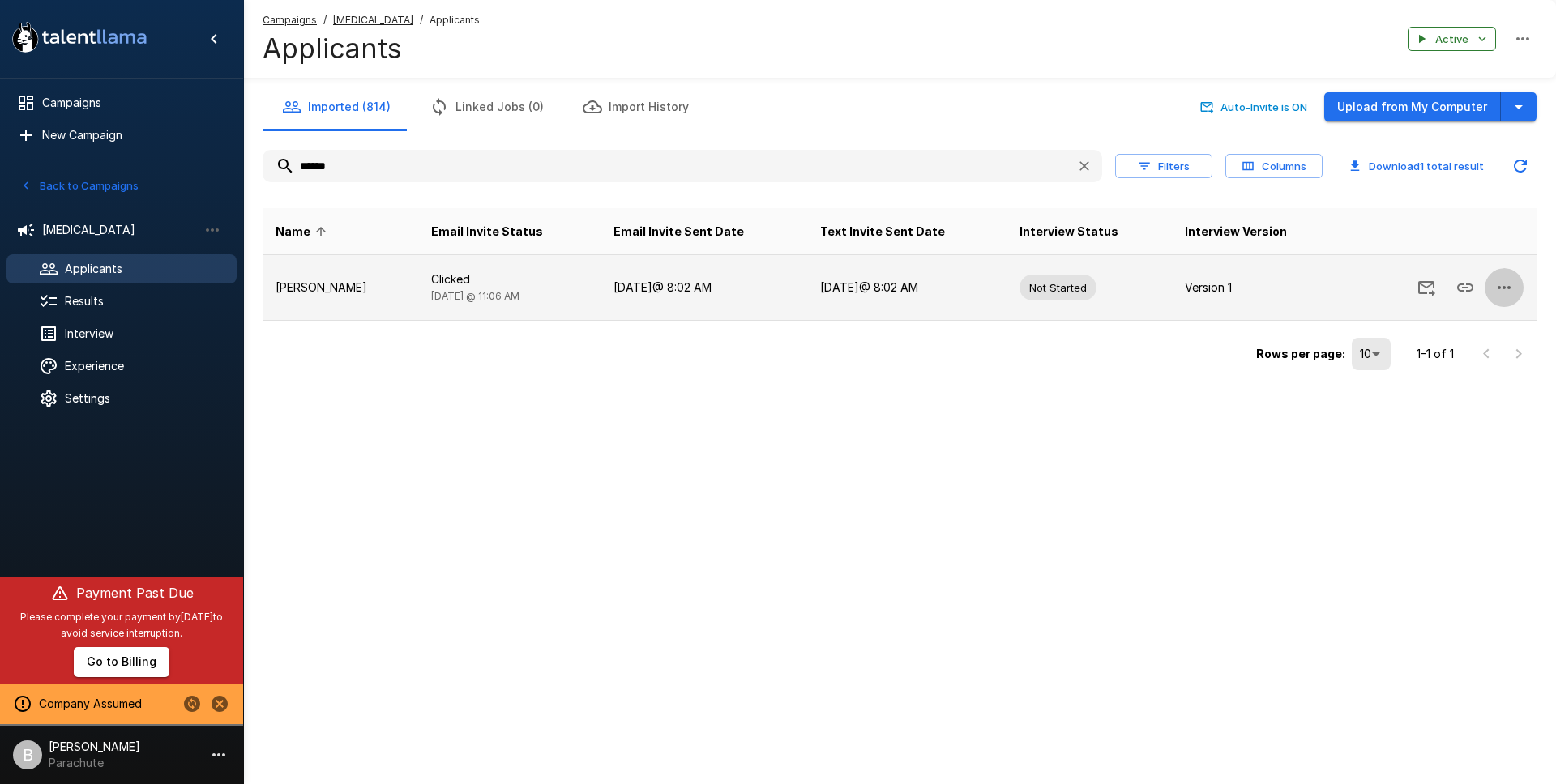
click at [1510, 284] on icon "button" at bounding box center [1503, 288] width 19 height 19
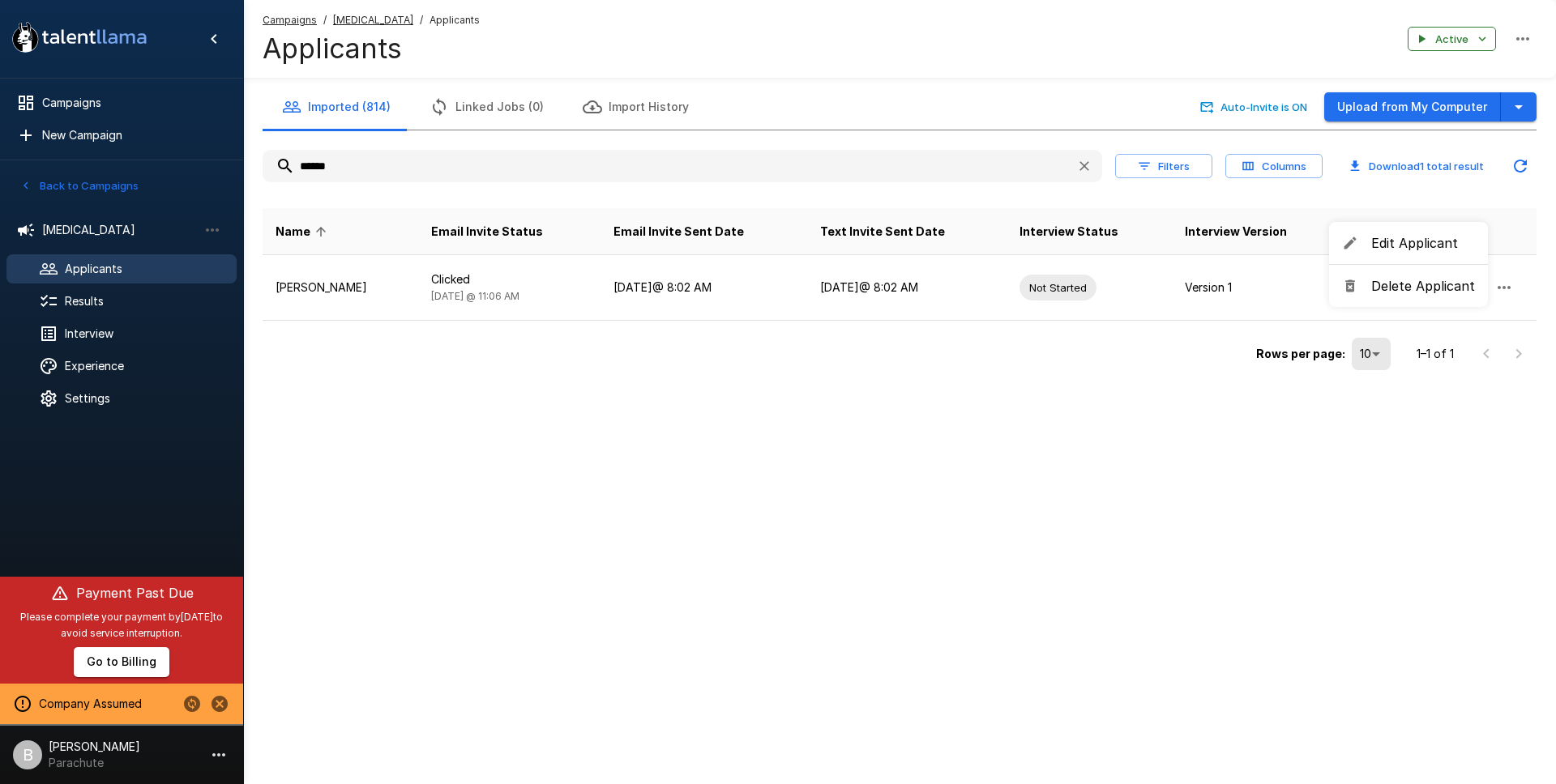
click at [1432, 288] on span "Delete Applicant" at bounding box center [1423, 286] width 104 height 19
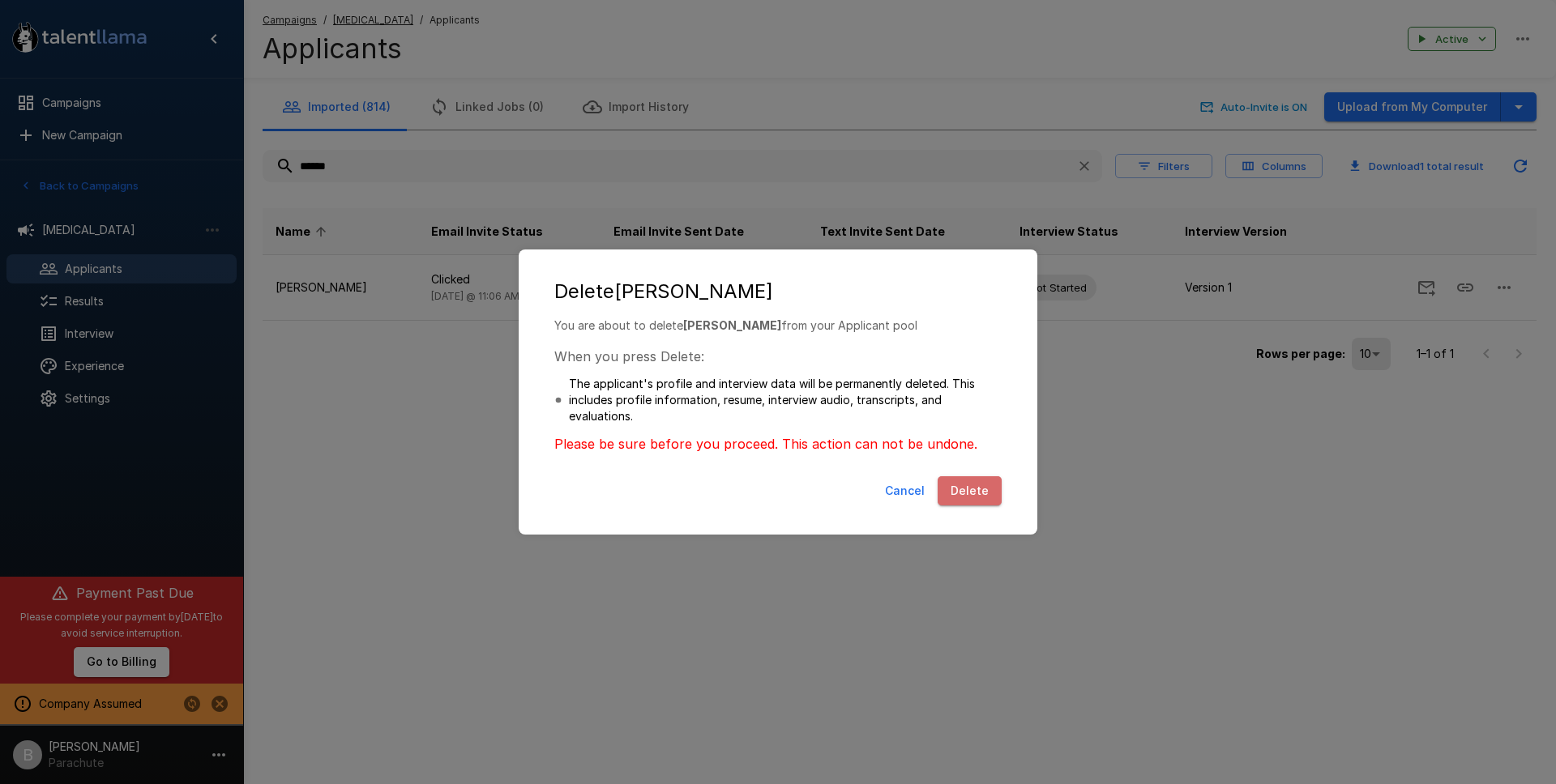
click at [990, 486] on button "Delete" at bounding box center [969, 491] width 64 height 30
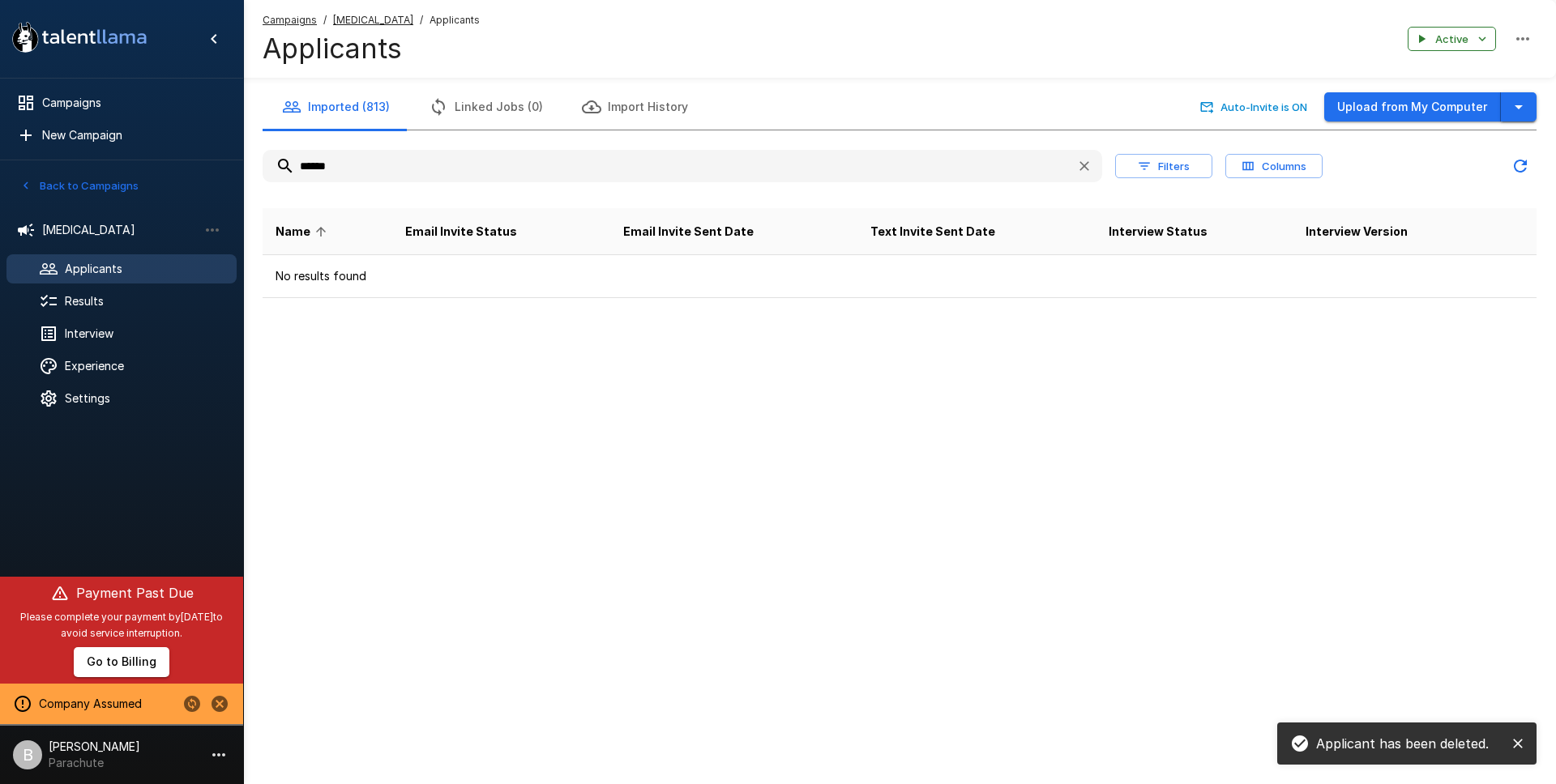
click at [1528, 104] on button "button" at bounding box center [1518, 108] width 36 height 30
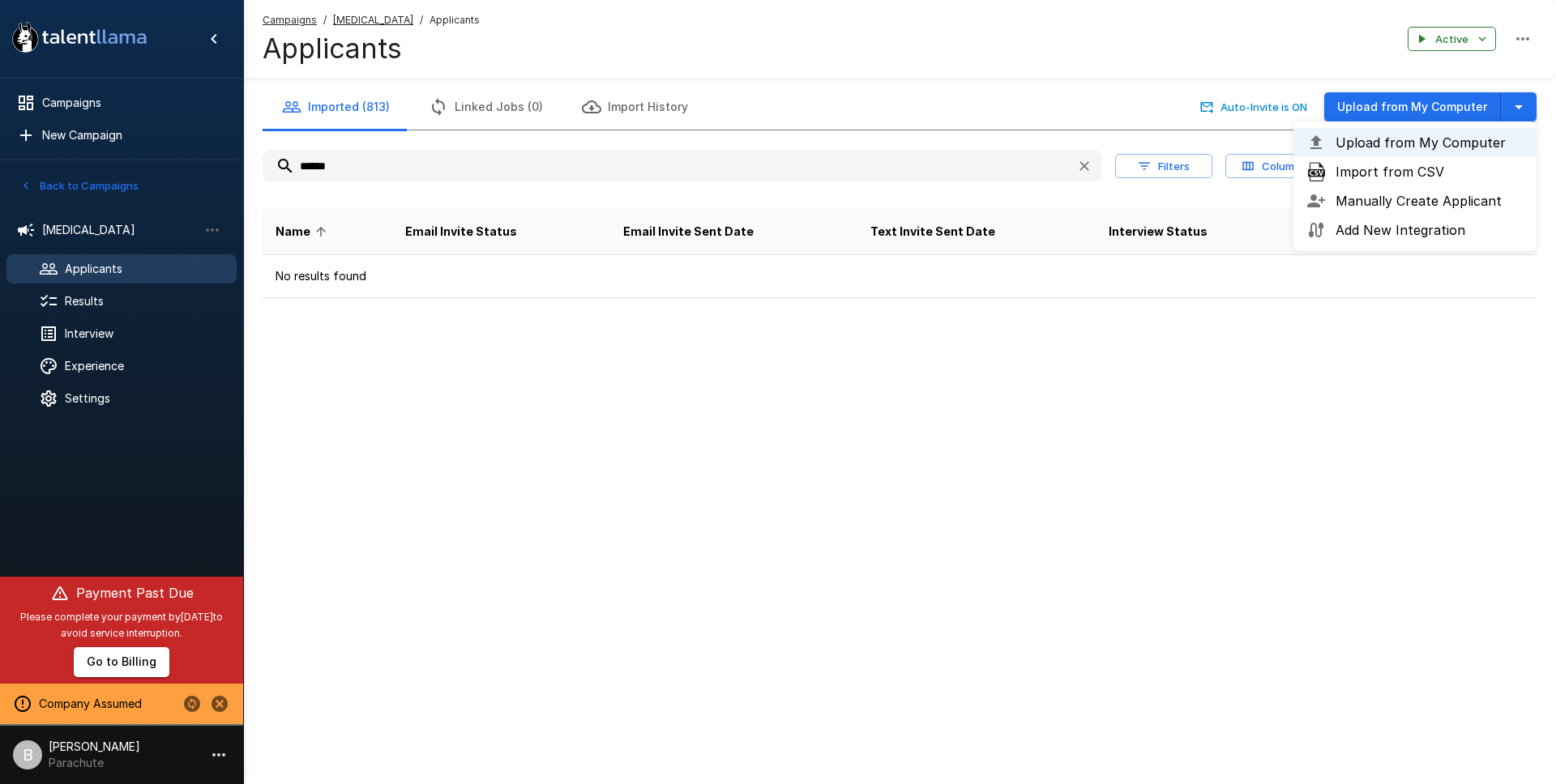
click at [1450, 146] on span "Upload from My Computer" at bounding box center [1429, 143] width 188 height 19
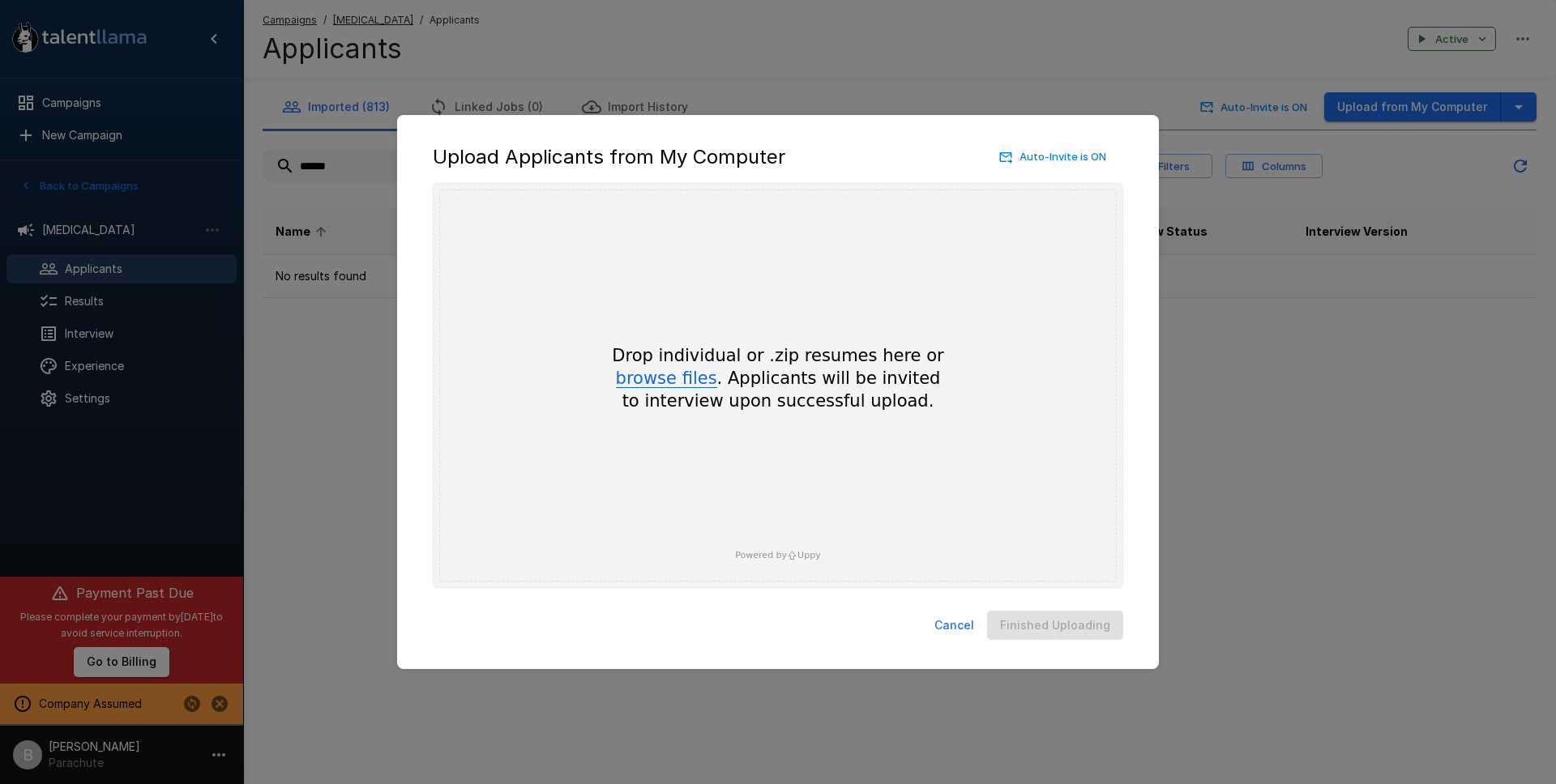
click at [705, 384] on button "browse files" at bounding box center [667, 379] width 102 height 18
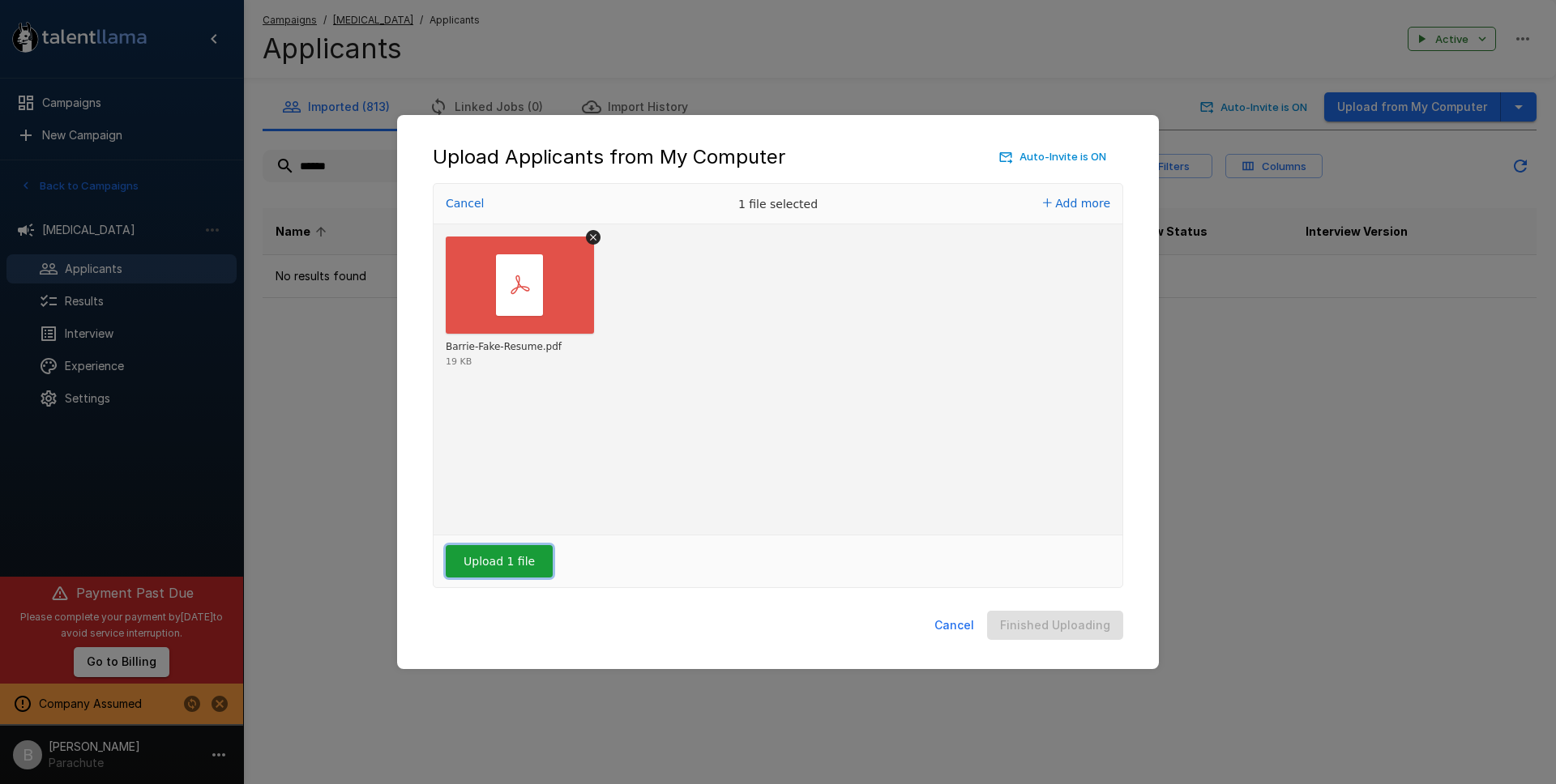
click at [513, 562] on button "Upload 1 file" at bounding box center [499, 561] width 107 height 32
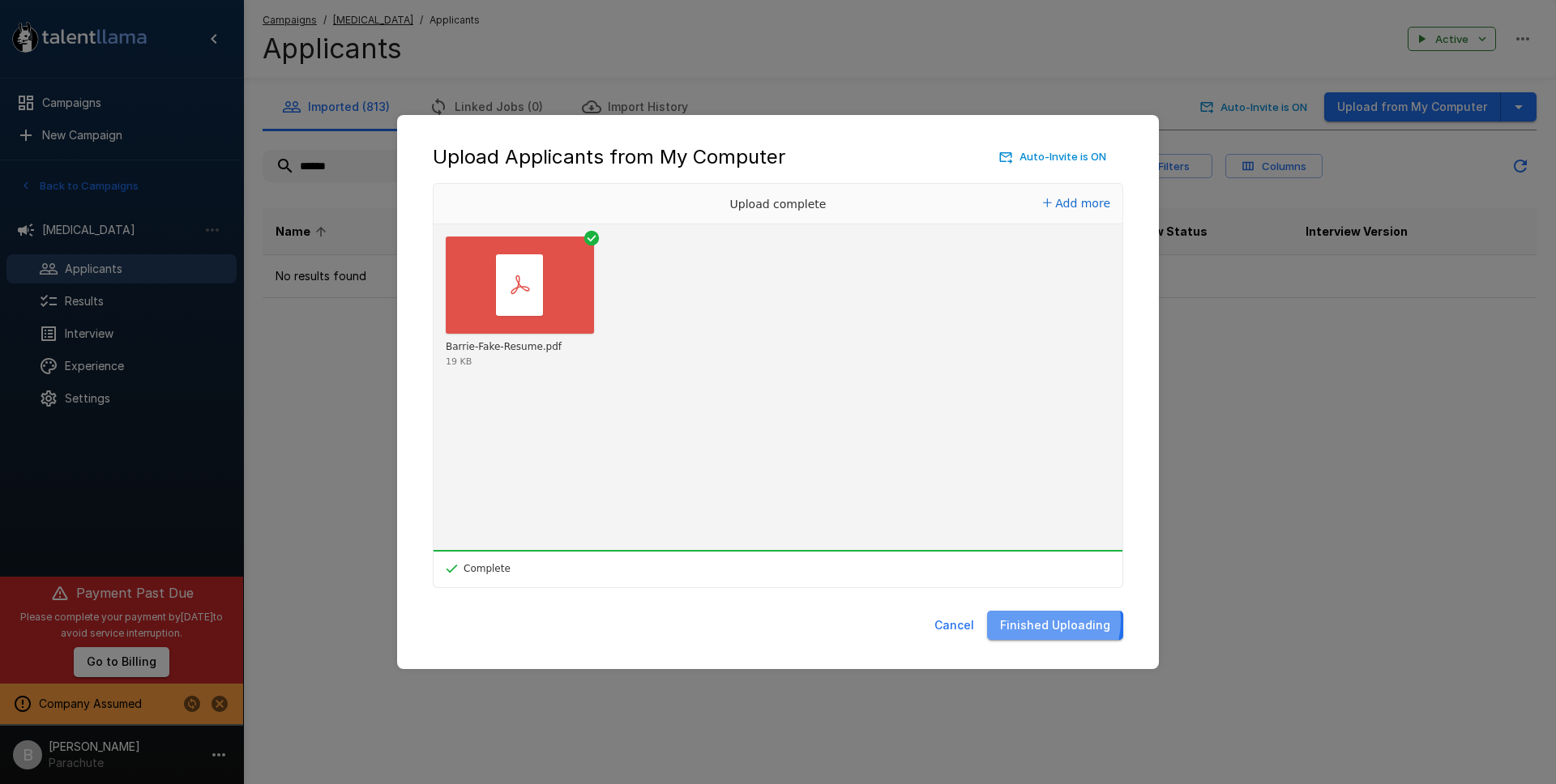
click at [1041, 620] on button "Finished Uploading" at bounding box center [1055, 626] width 137 height 30
